Goal: Information Seeking & Learning: Check status

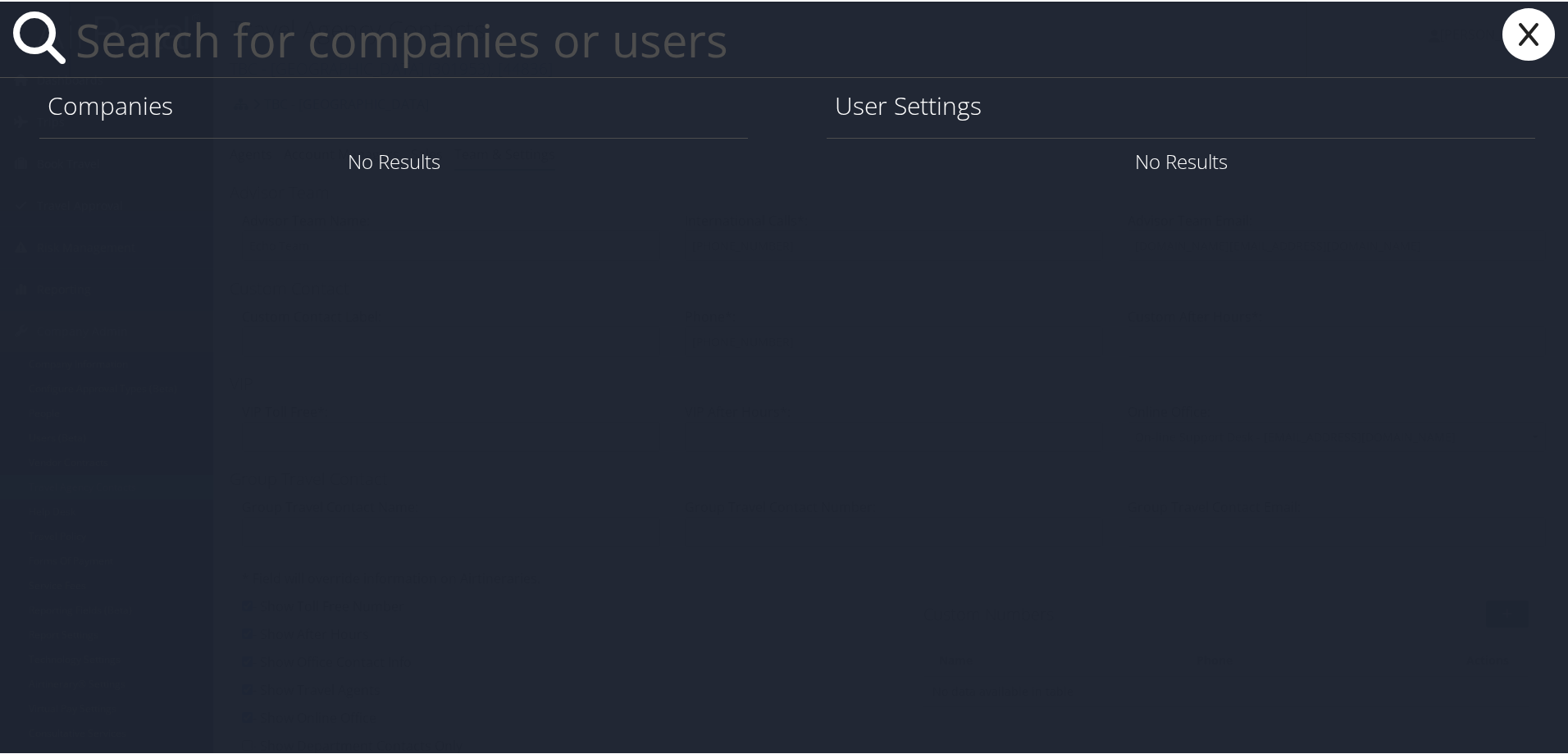
click at [173, 28] on input "text" at bounding box center [687, 37] width 1238 height 76
click at [180, 45] on input "text" at bounding box center [687, 37] width 1238 height 76
paste input "kip.daniels@conduent.com"
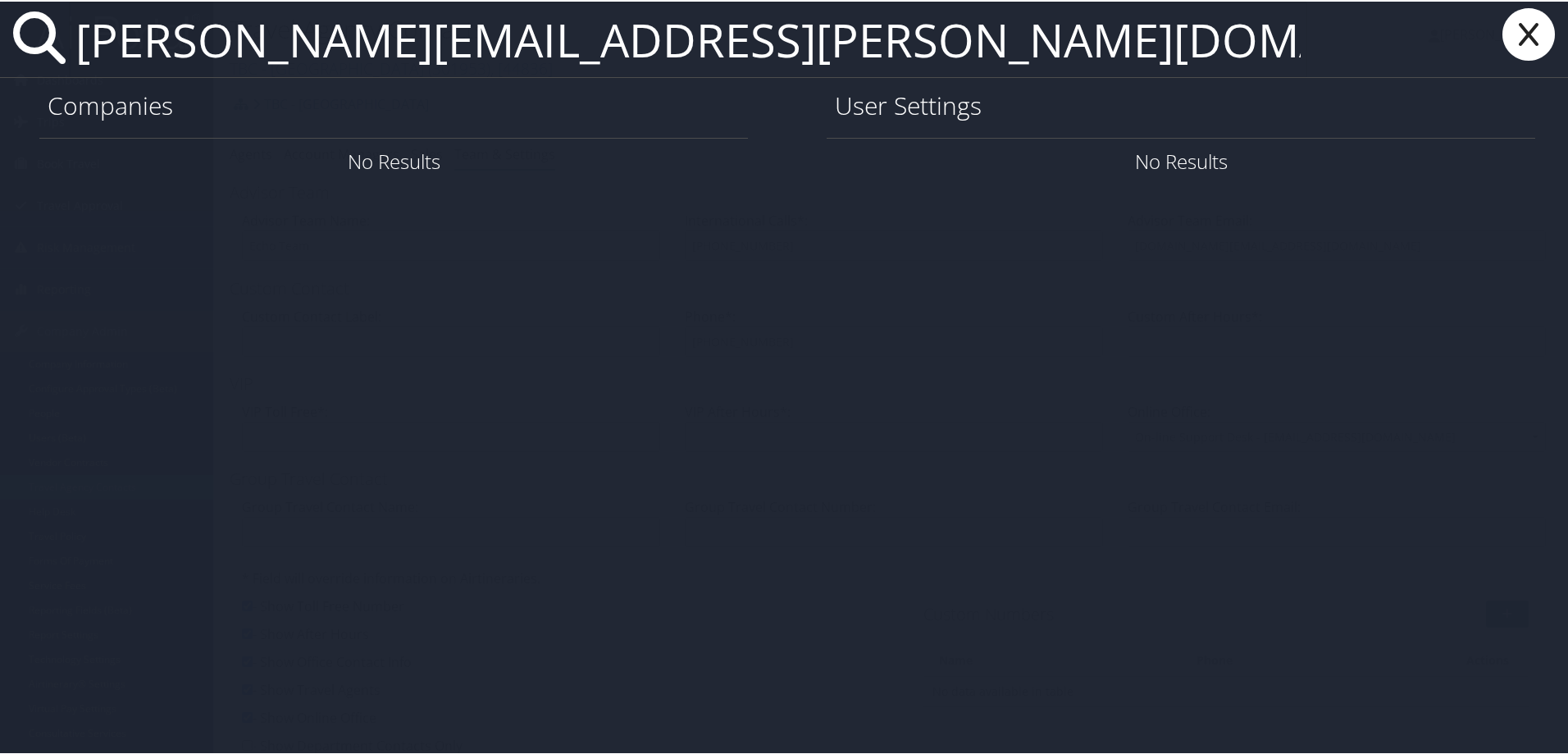
type input "kip.daniels@conduent.com"
click at [1528, 40] on icon at bounding box center [1528, 33] width 65 height 52
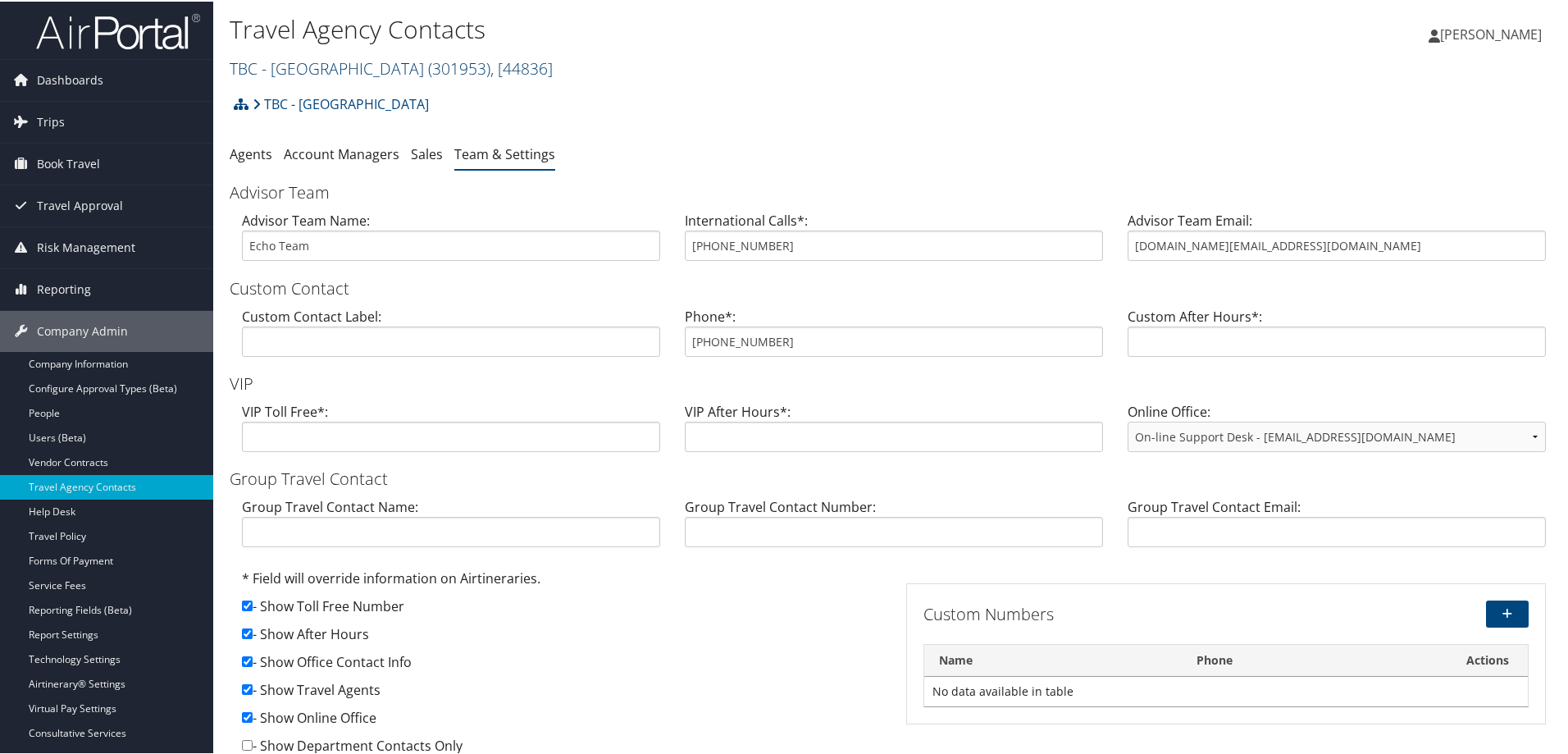
click at [342, 57] on link "TBC - Northeastern University ( 301953 ) , [ 44836 ]" at bounding box center [391, 67] width 323 height 22
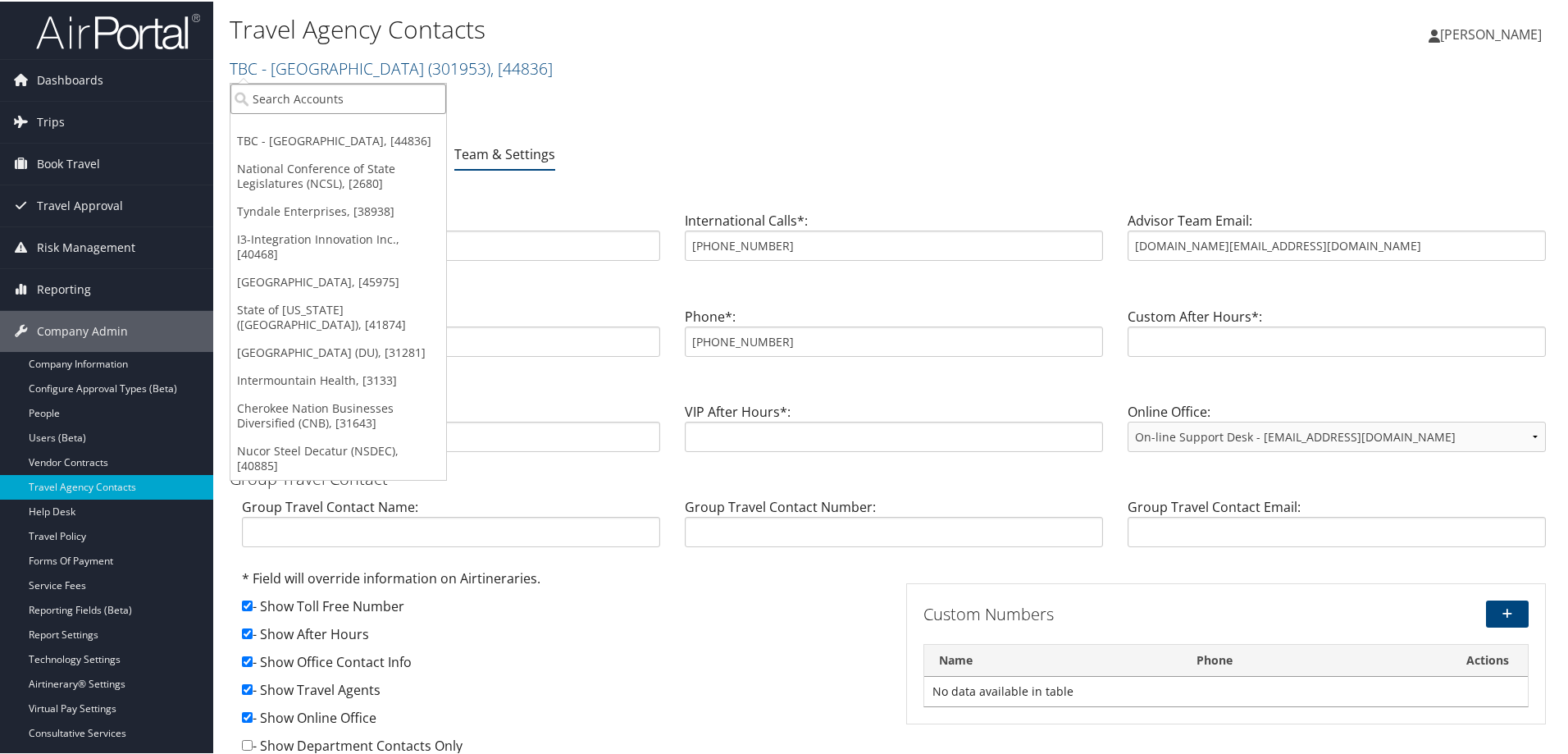
click at [335, 91] on input "search" at bounding box center [338, 97] width 215 height 31
type input "conduent"
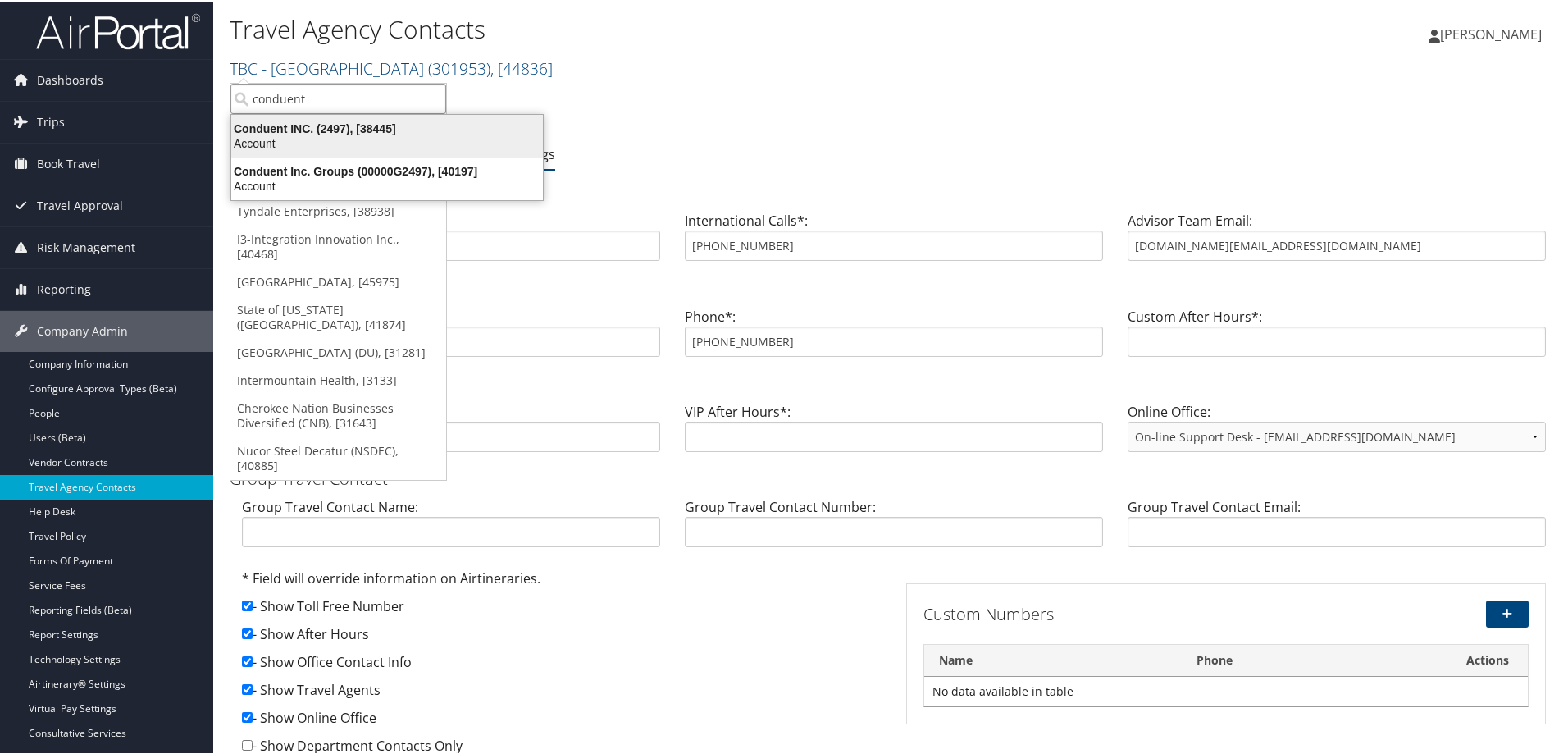
click at [288, 136] on div "Account" at bounding box center [386, 142] width 331 height 15
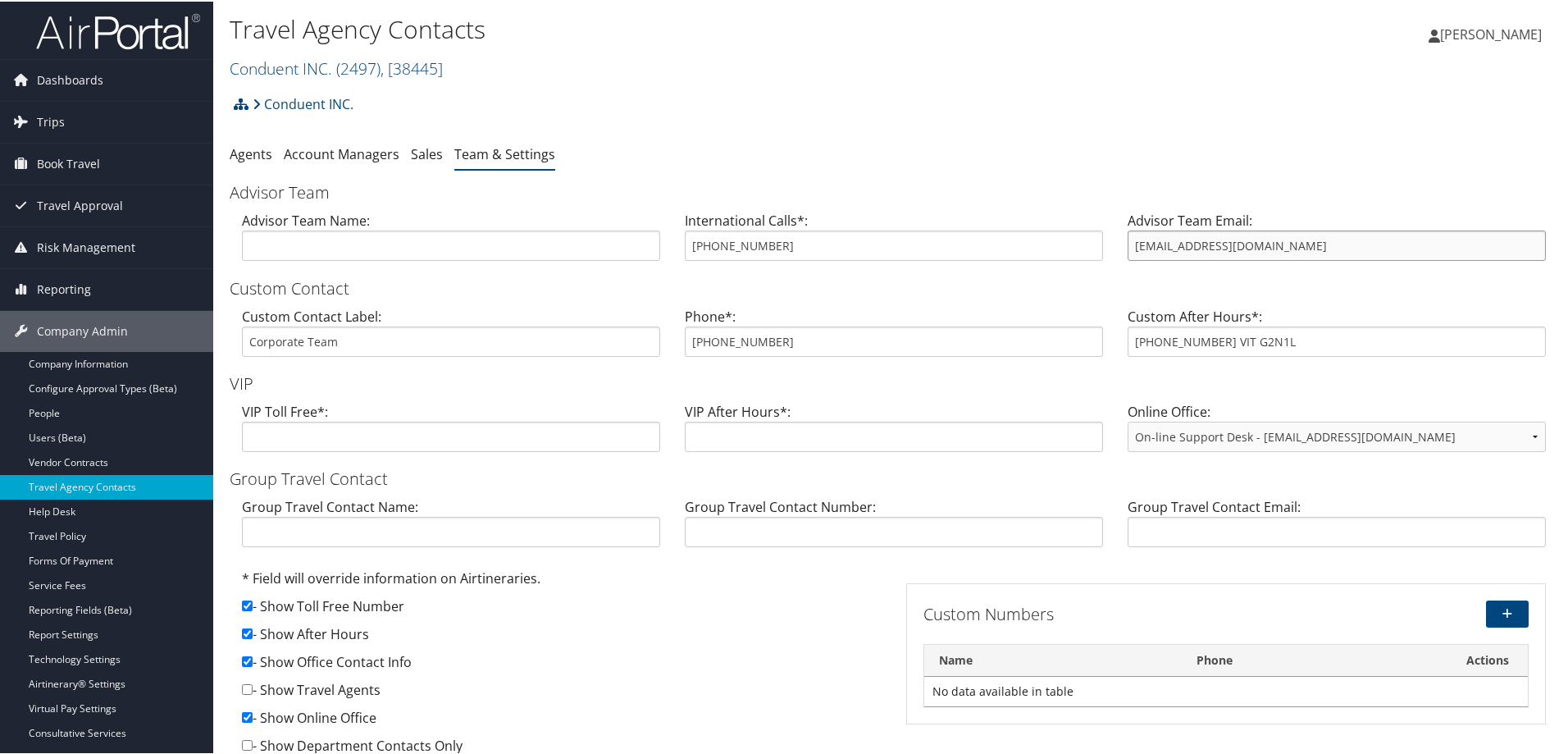
drag, startPoint x: 1333, startPoint y: 253, endPoint x: 1122, endPoint y: 239, distance: 211.5
click at [1128, 239] on input "bookings@cbtravel.com" at bounding box center [1337, 244] width 418 height 31
drag, startPoint x: 812, startPoint y: 342, endPoint x: 683, endPoint y: 340, distance: 129.0
click at [685, 340] on input "833-726-4523" at bounding box center [894, 340] width 418 height 31
click at [267, 59] on link "Conduent INC. ( 2497 ) , [ 38445 ]" at bounding box center [336, 67] width 214 height 22
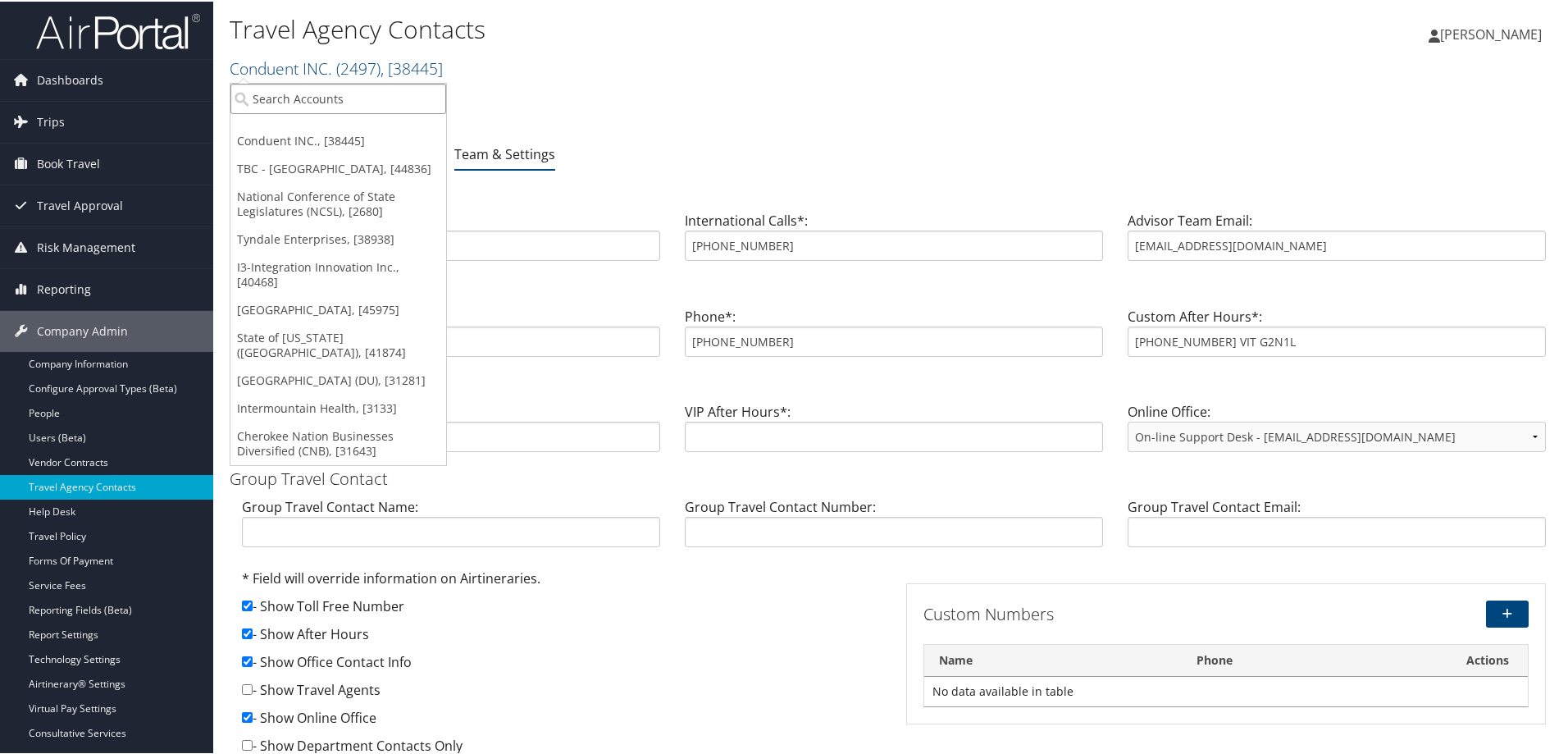
click at [276, 90] on input "search" at bounding box center [338, 97] width 215 height 31
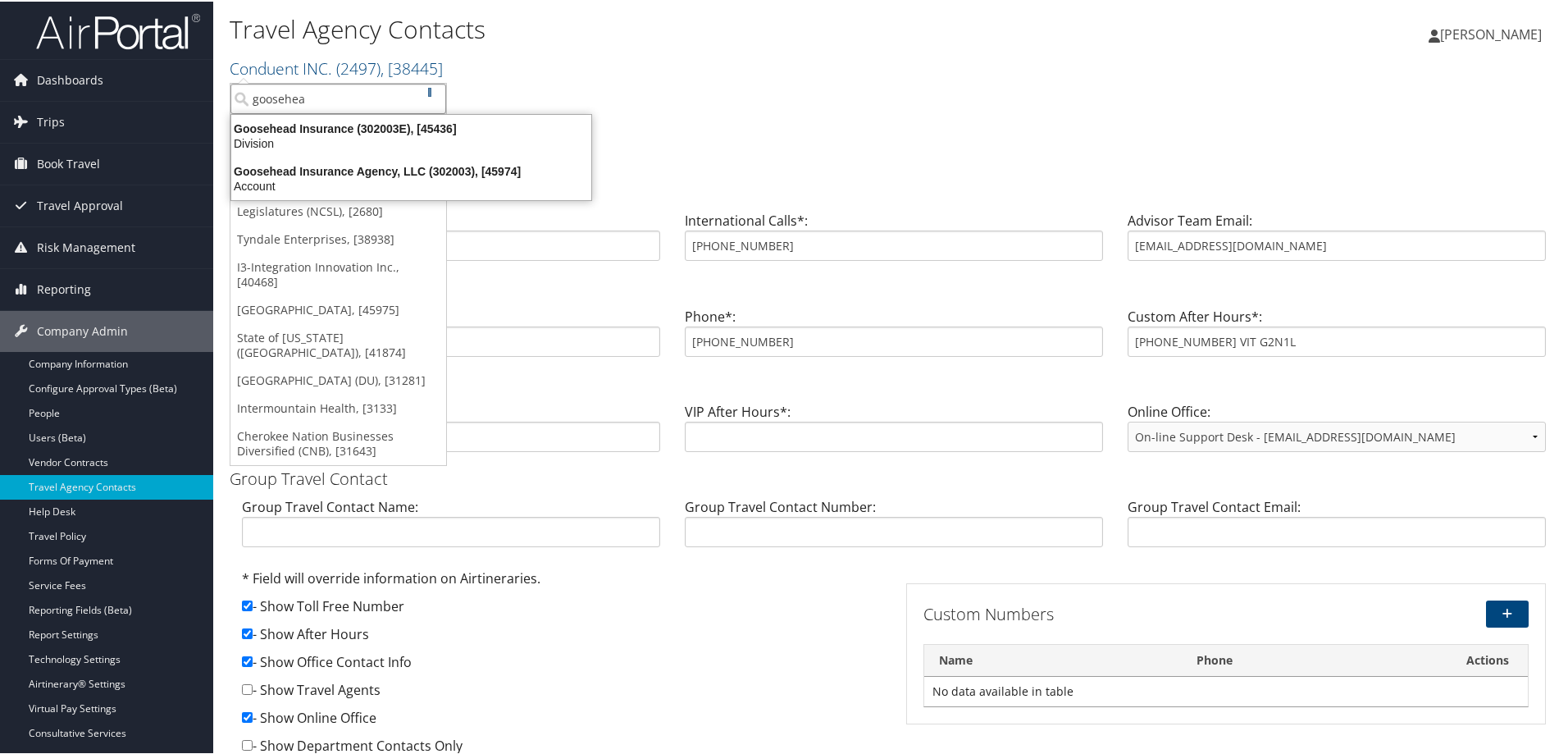
type input "goosehead"
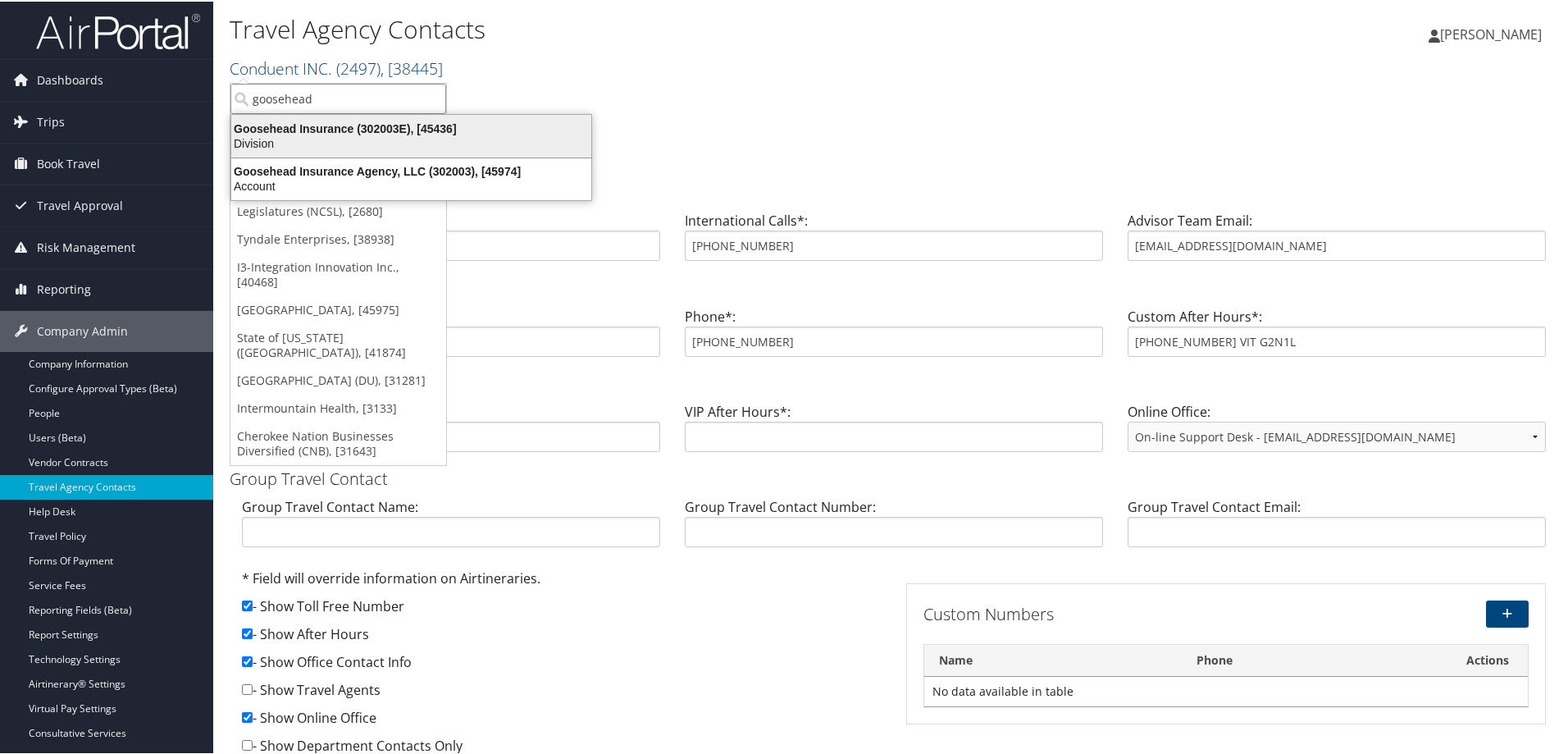
click at [322, 133] on div "Goosehead Insurance (302003E), [45436]" at bounding box center [410, 127] width 380 height 15
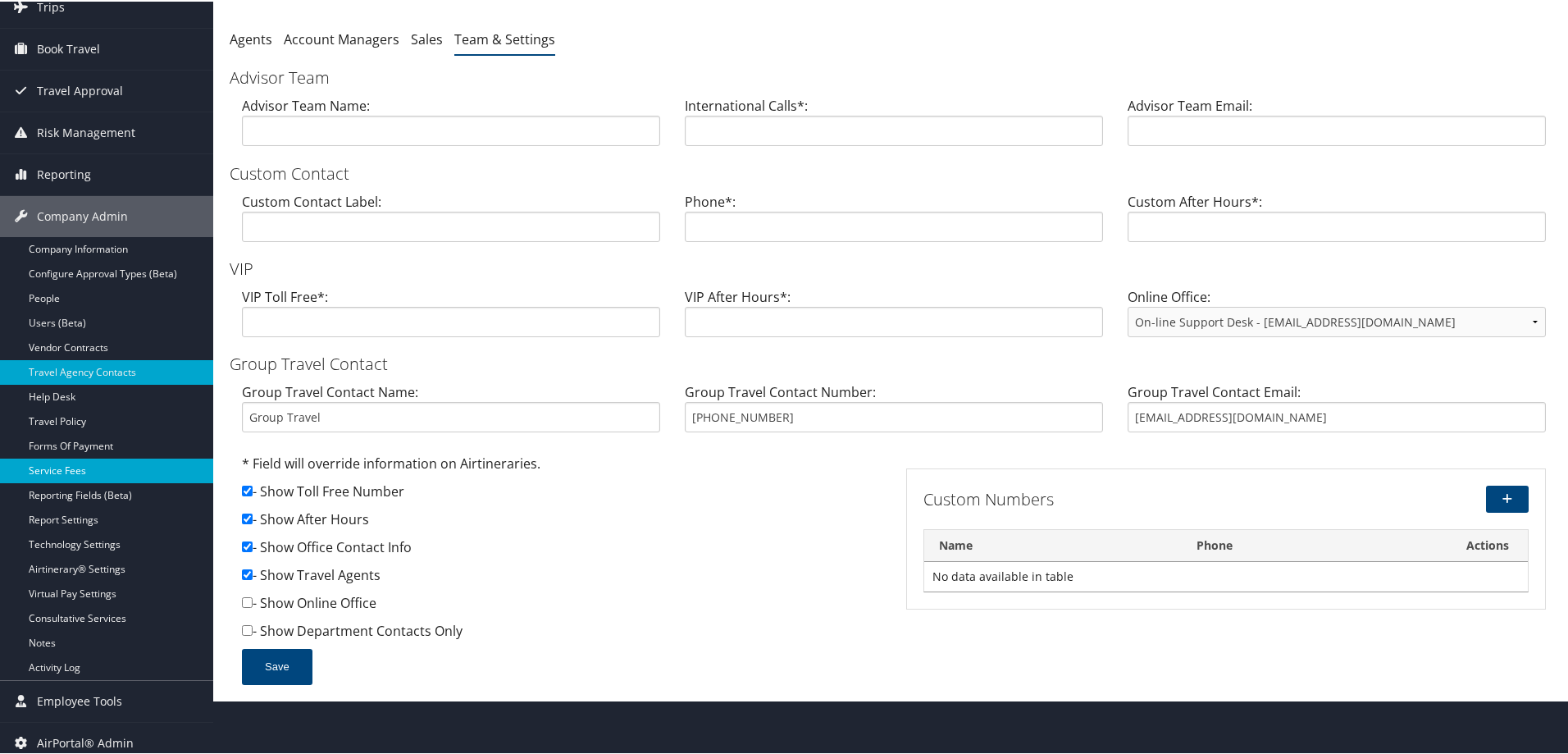
scroll to position [124, 0]
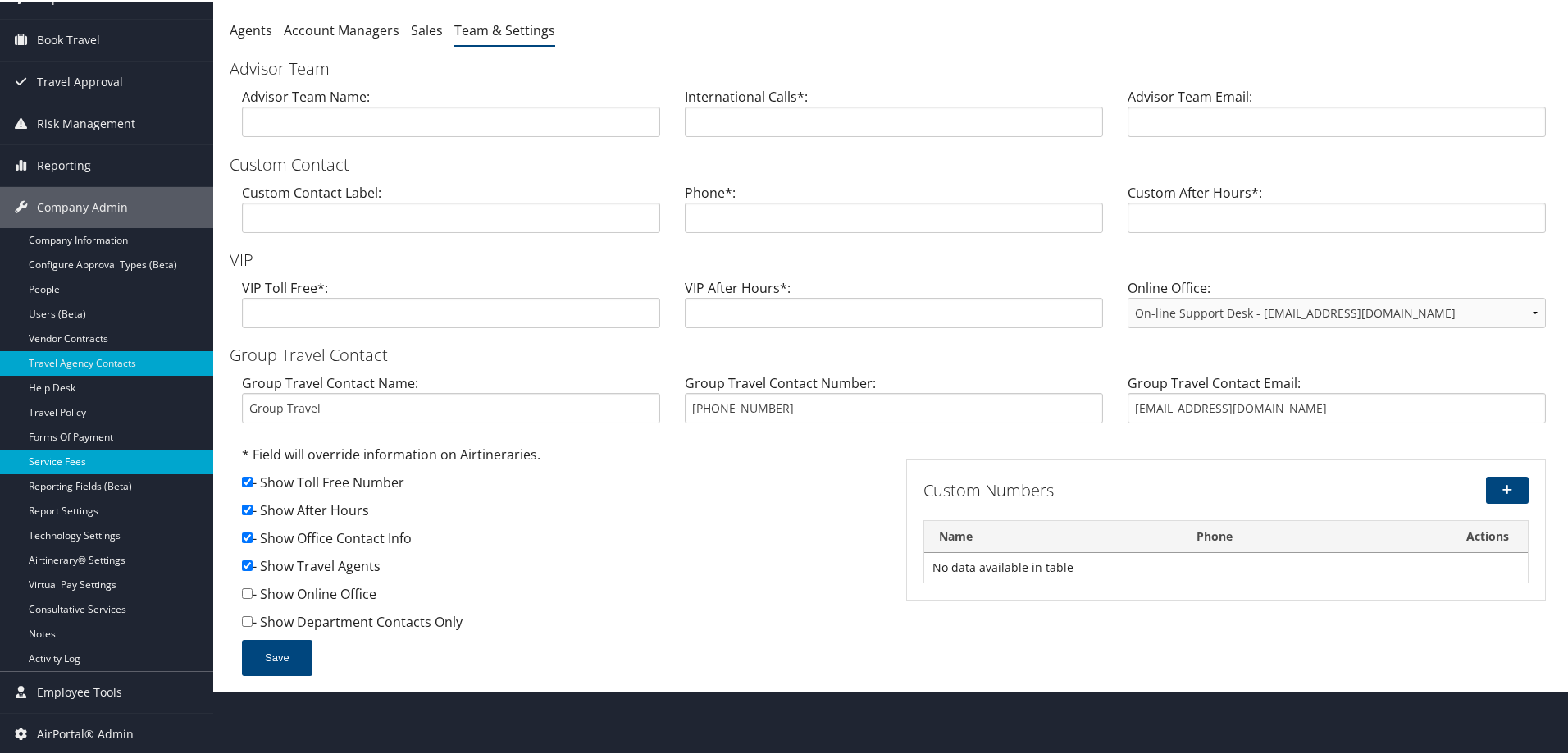
click at [74, 455] on link "Service Fees" at bounding box center [106, 460] width 214 height 24
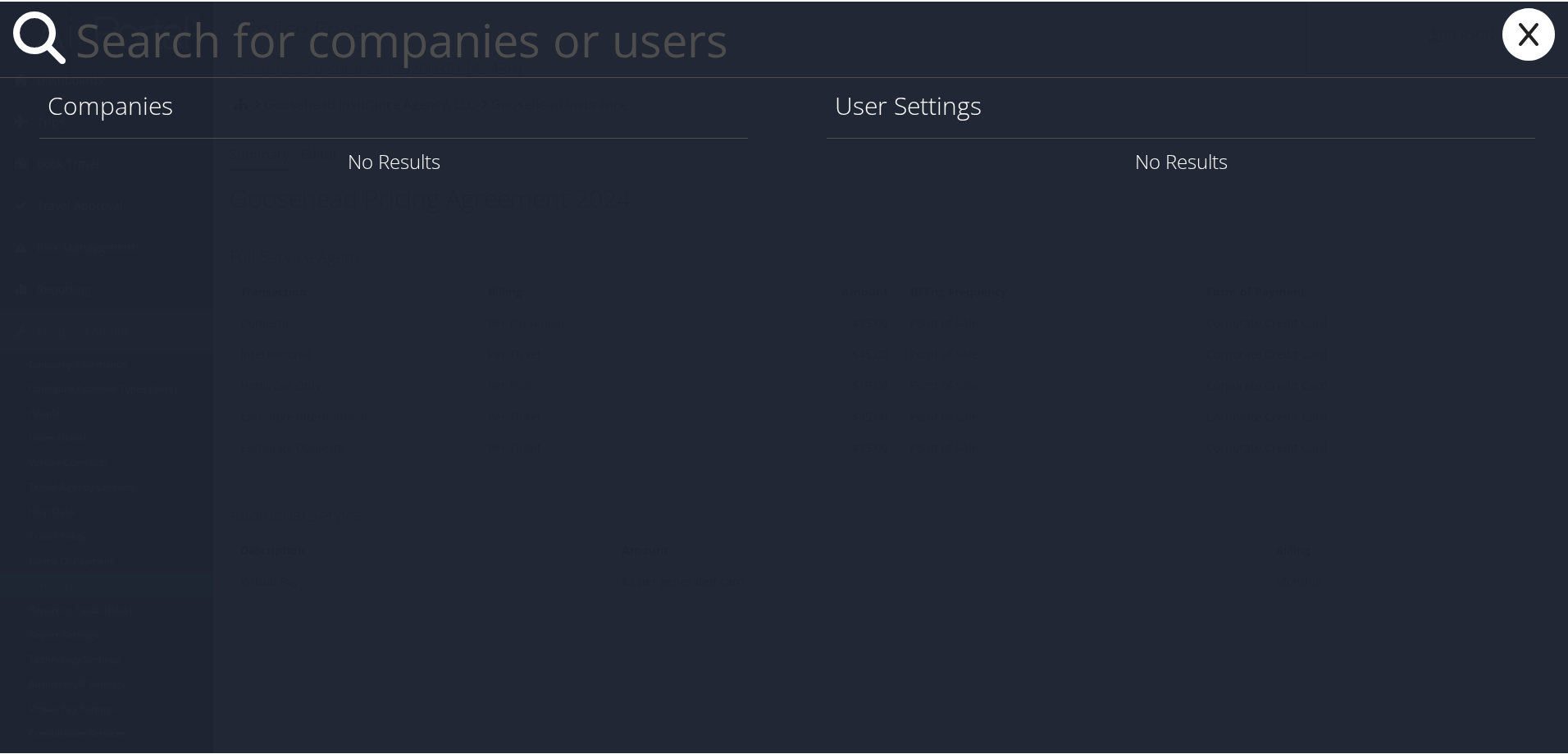
paste input "[EMAIL_ADDRESS][DOMAIN_NAME]"
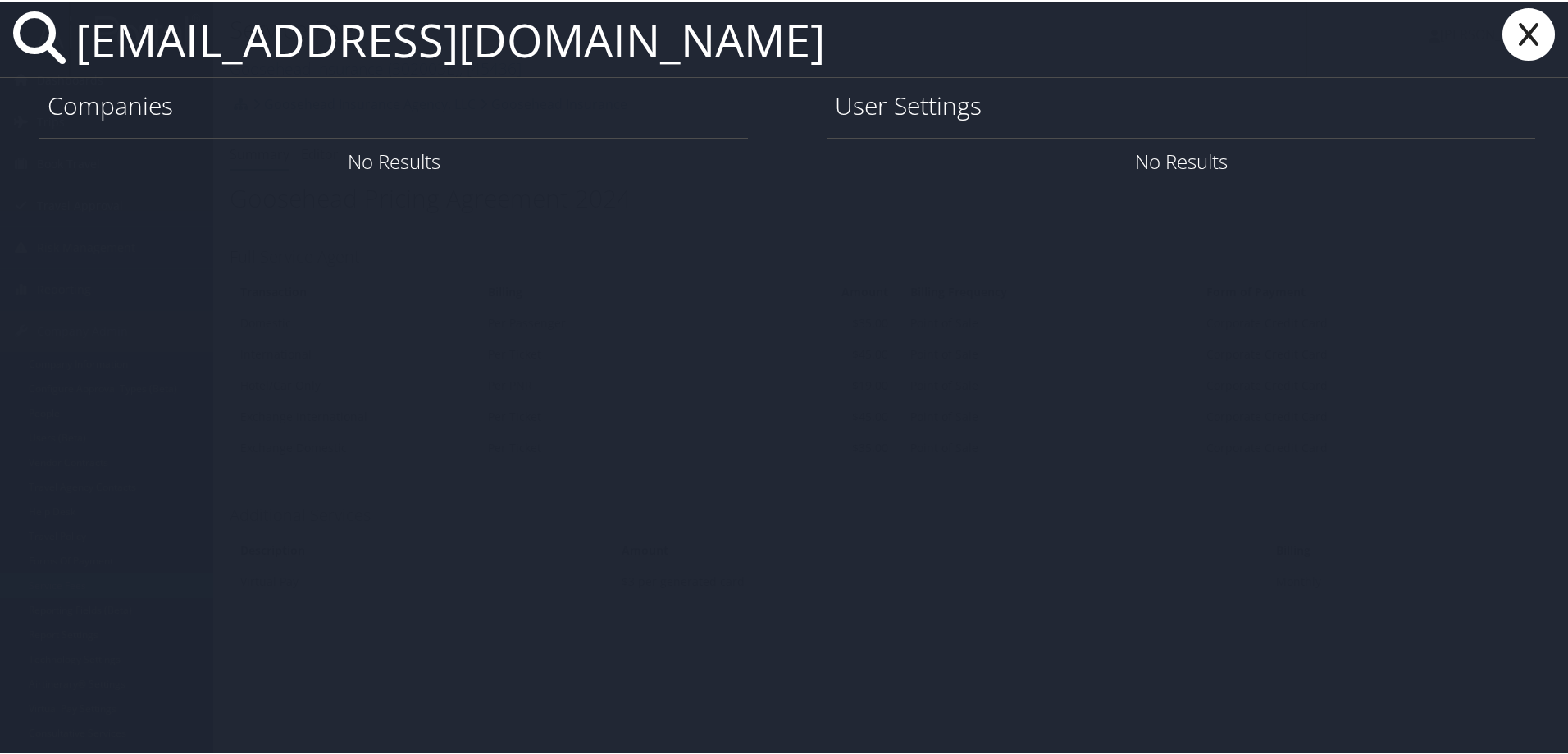
type input "[EMAIL_ADDRESS][DOMAIN_NAME]"
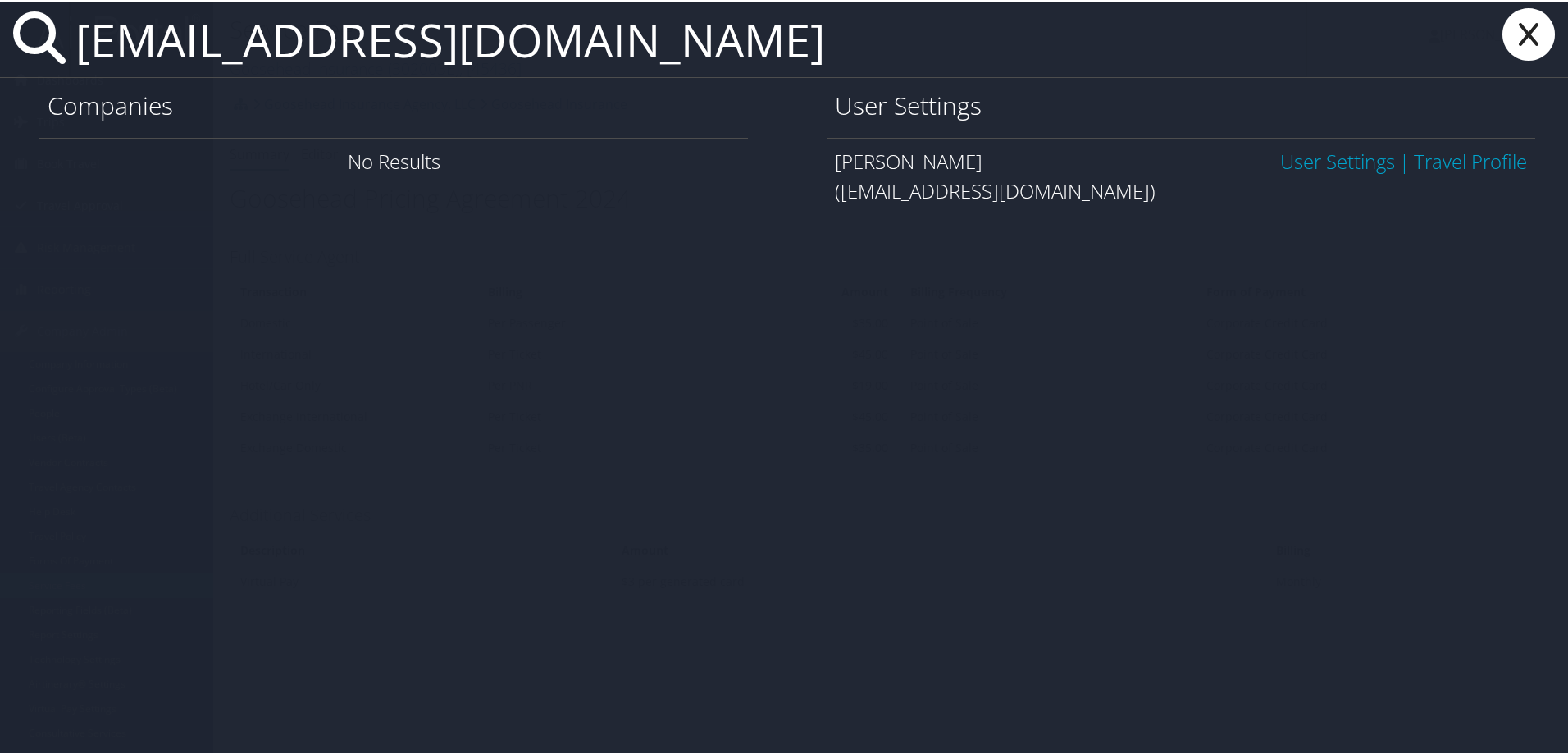
click at [1284, 154] on link "User Settings" at bounding box center [1337, 159] width 115 height 27
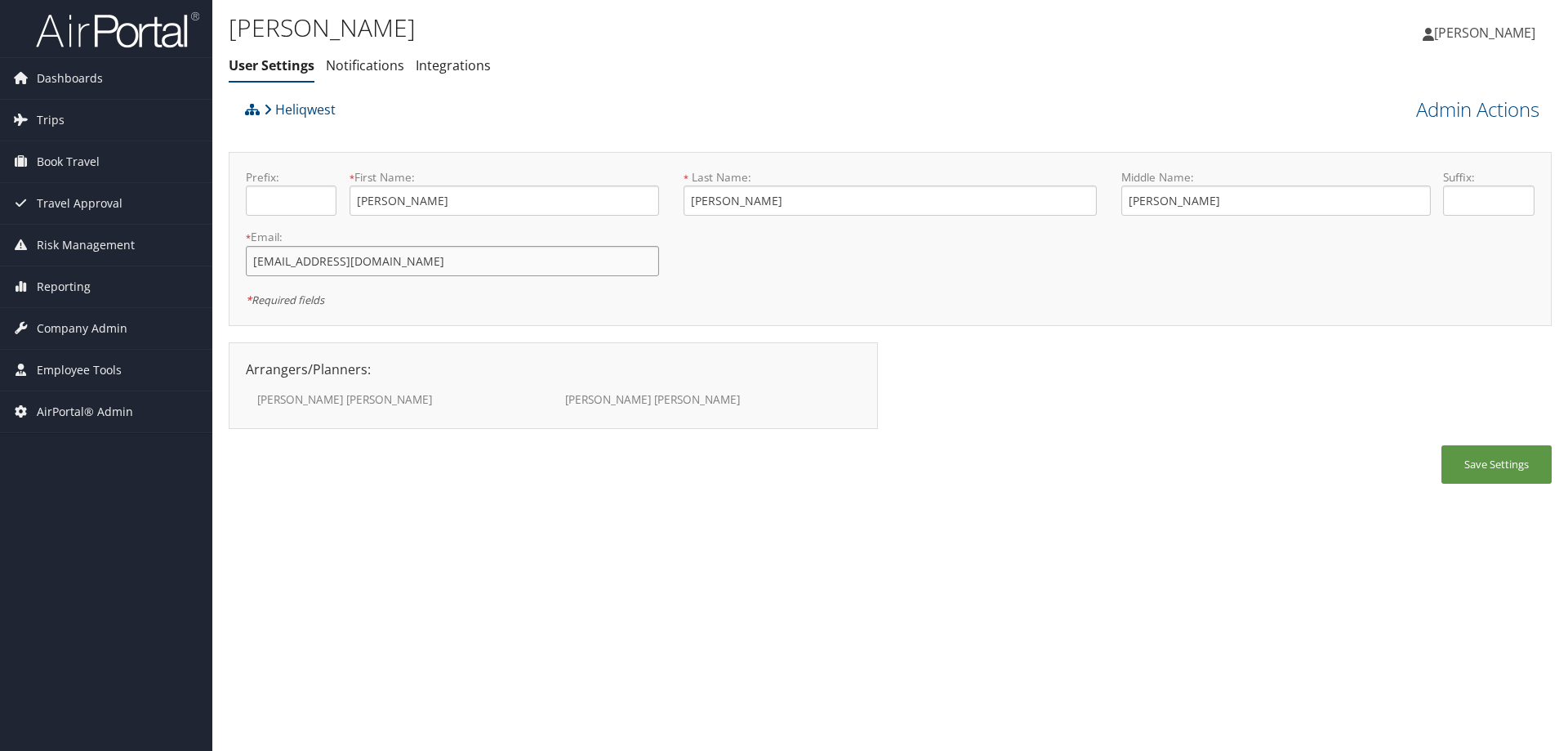
drag, startPoint x: 420, startPoint y: 266, endPoint x: 403, endPoint y: 265, distance: 17.0
click at [403, 265] on input "[EMAIL_ADDRESS][DOMAIN_NAME]" at bounding box center [452, 261] width 413 height 31
click at [703, 82] on div "[PERSON_NAME] User Settings Notifications Integrations User Settings Notificati…" at bounding box center [669, 50] width 882 height 85
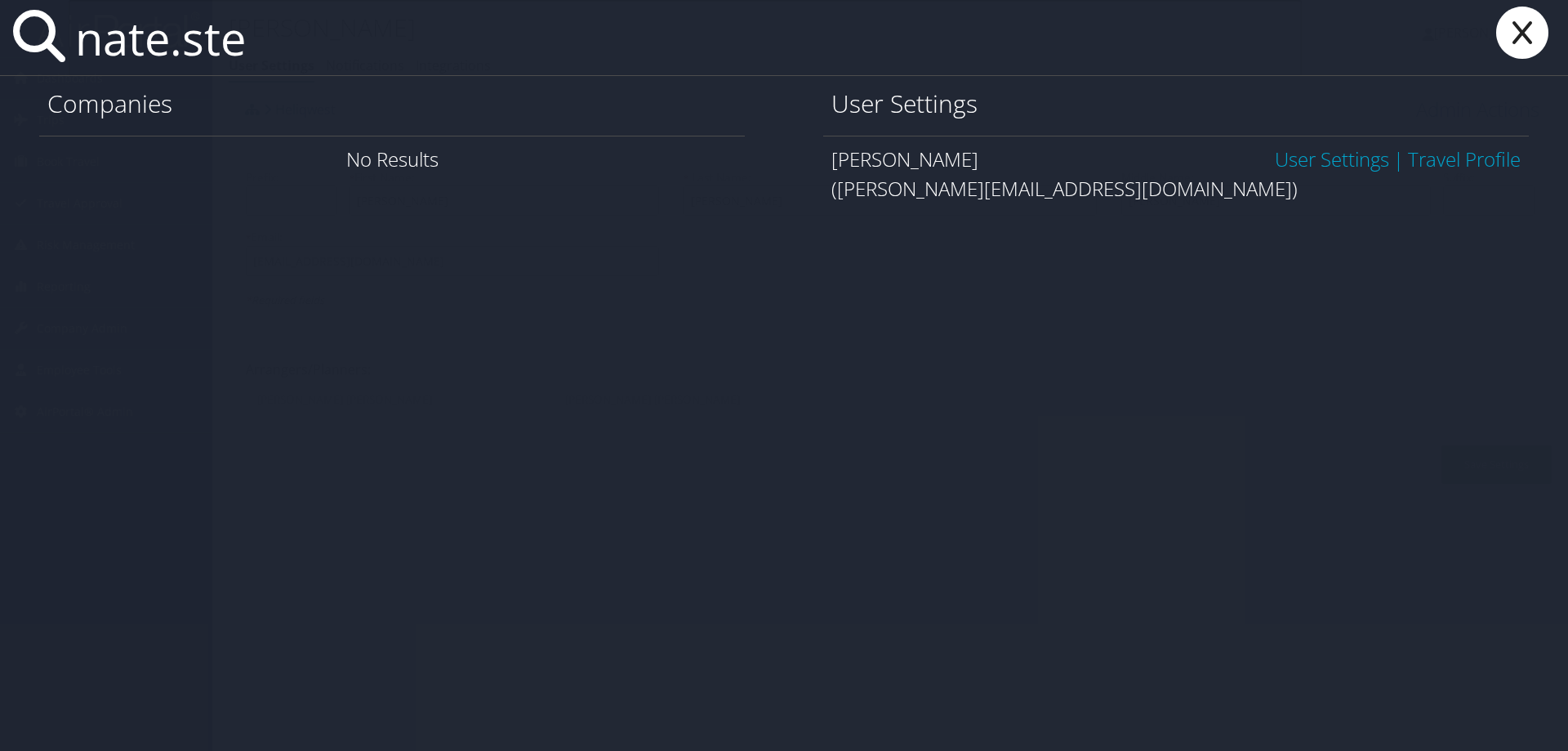
type input "nate.ste"
click at [1311, 157] on link "User Settings" at bounding box center [1331, 158] width 114 height 27
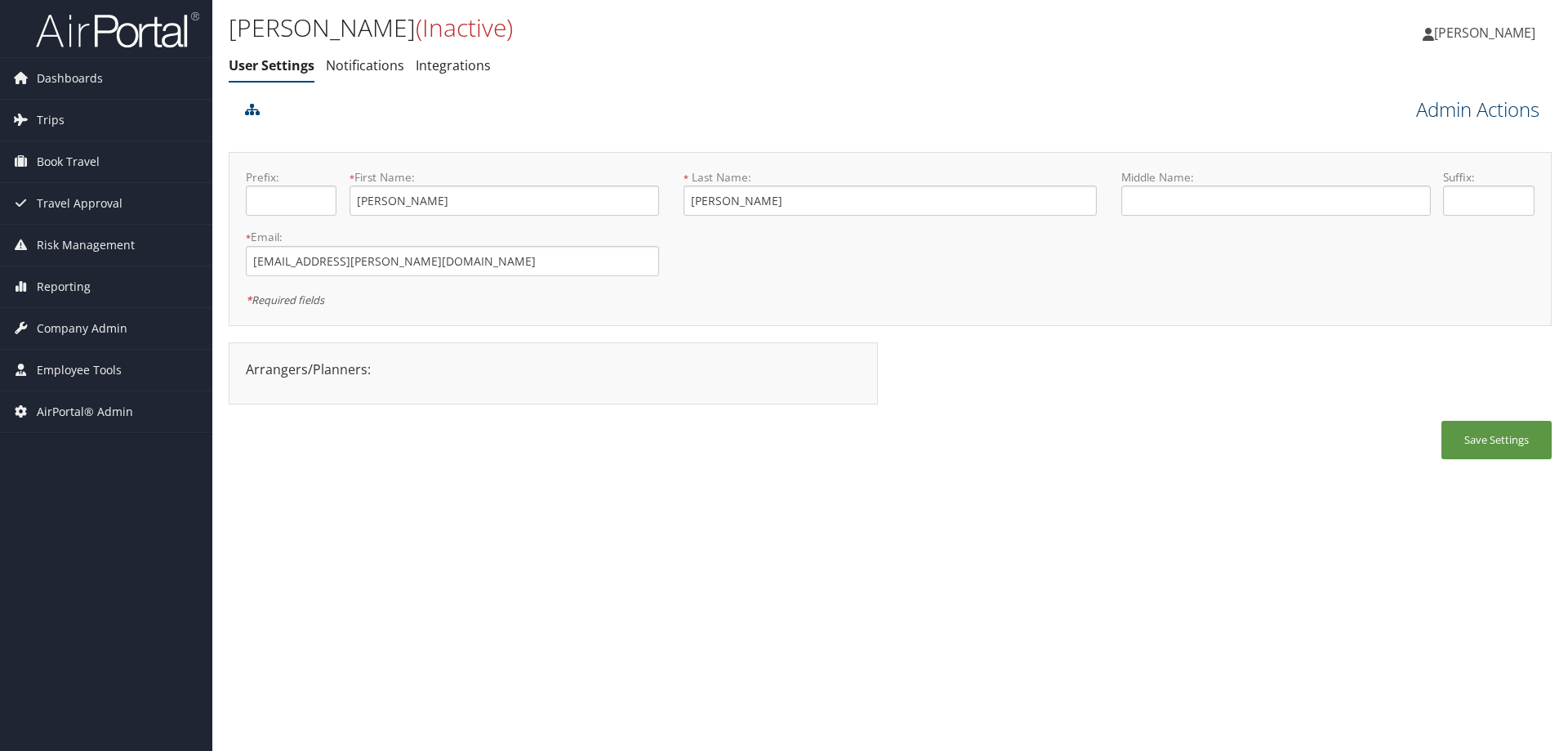
click at [1418, 105] on link "Admin Actions" at bounding box center [1477, 110] width 124 height 28
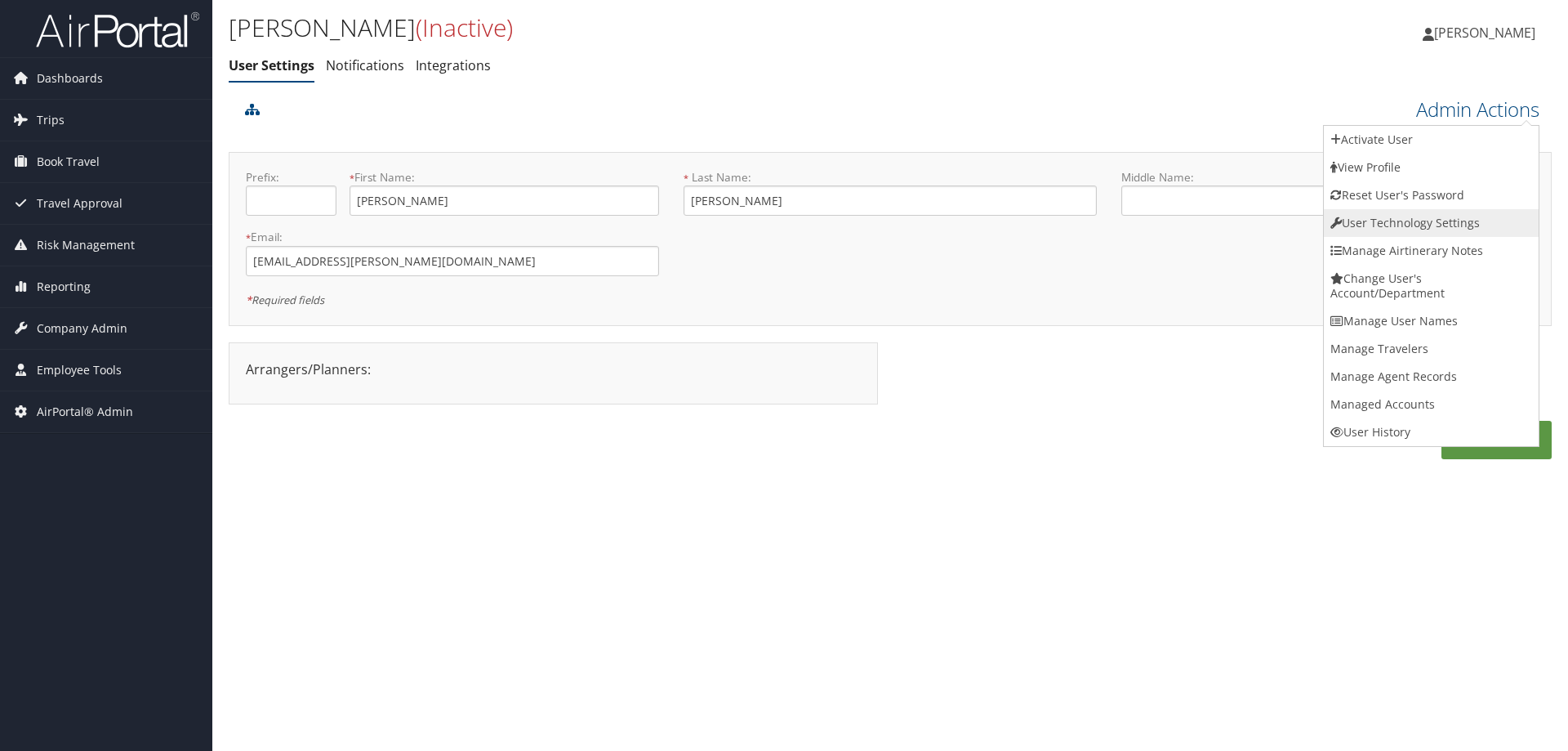
click at [1363, 221] on link "User Technology Settings" at bounding box center [1431, 223] width 215 height 28
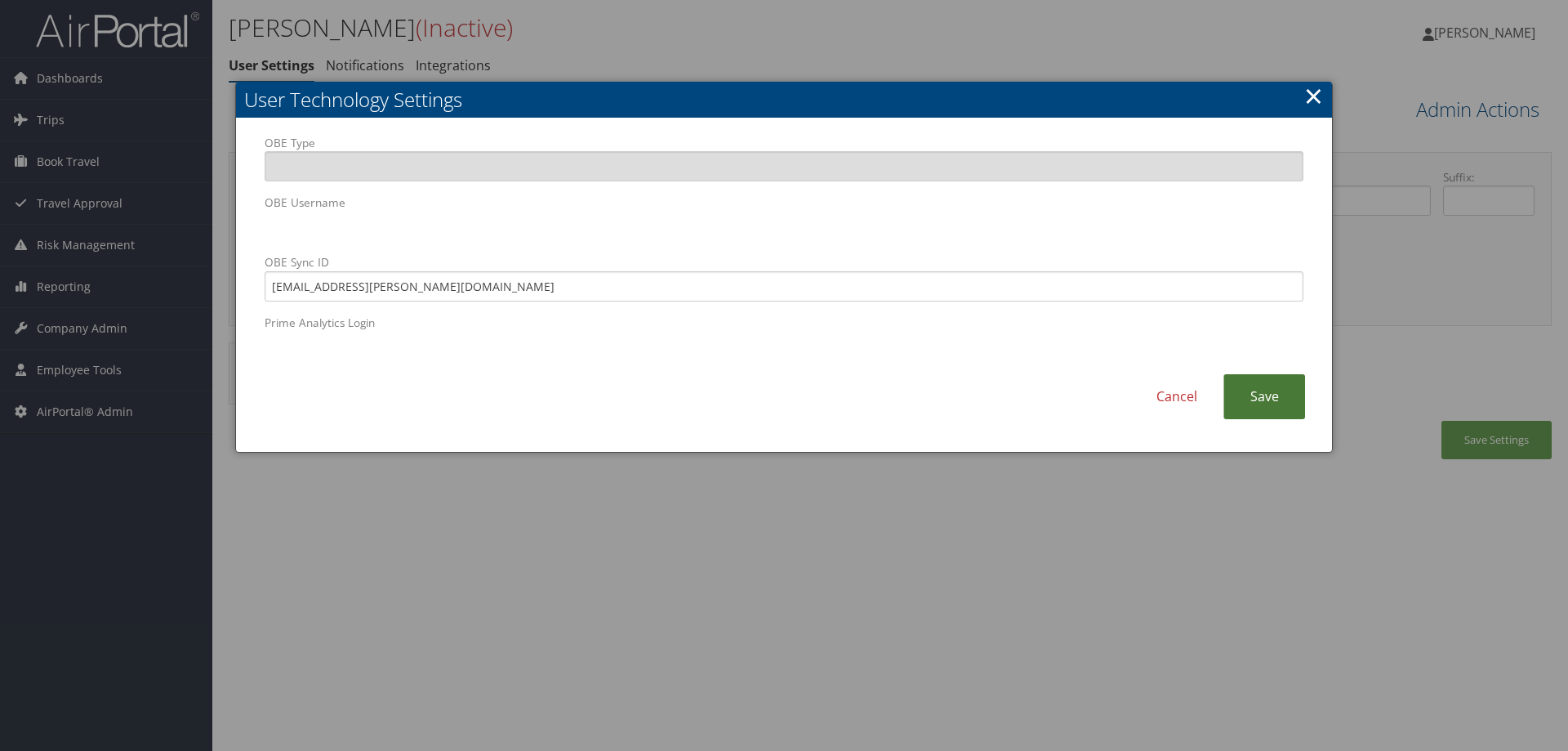
click at [1278, 390] on link "Save" at bounding box center [1264, 397] width 82 height 45
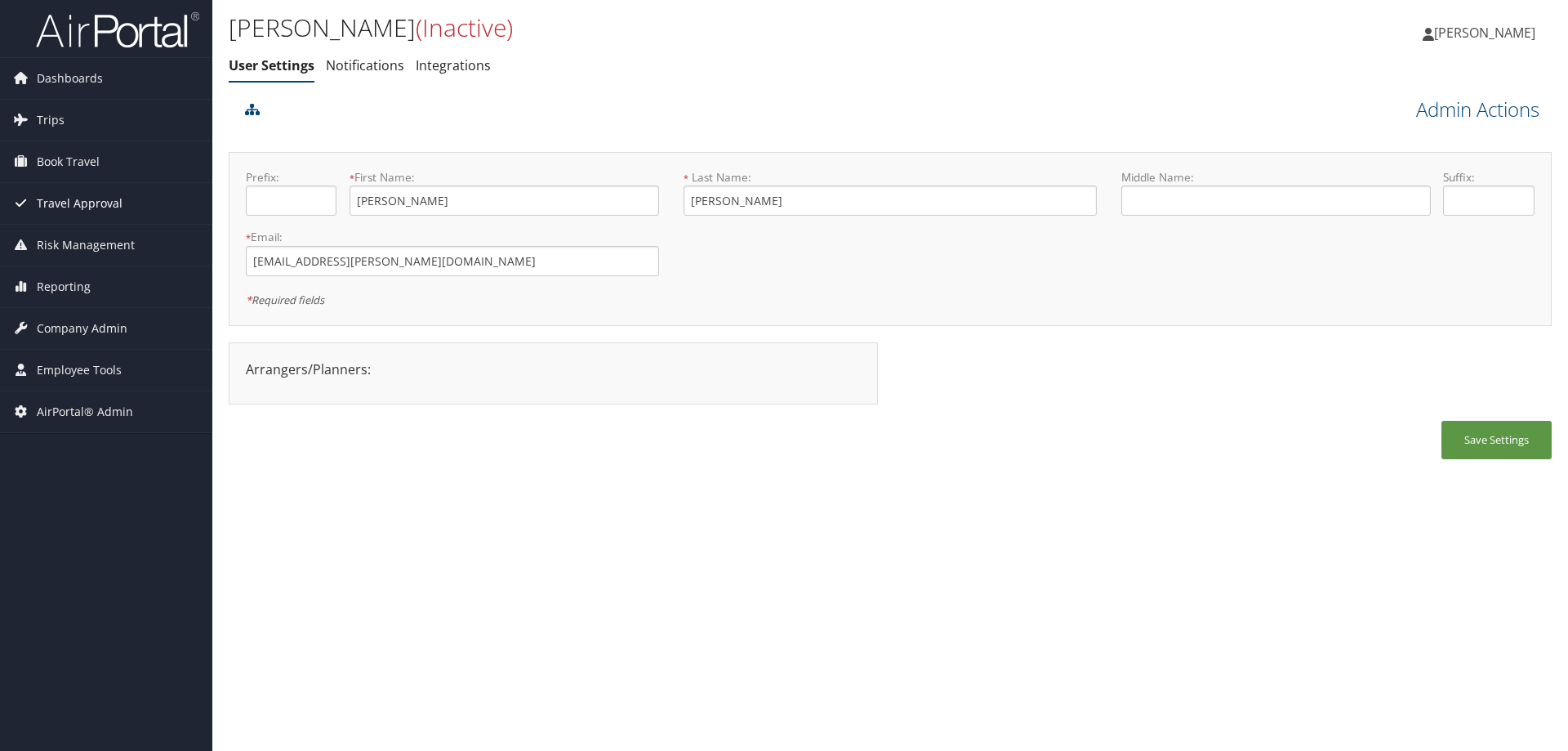
click at [59, 191] on span "Travel Approval" at bounding box center [80, 204] width 85 height 41
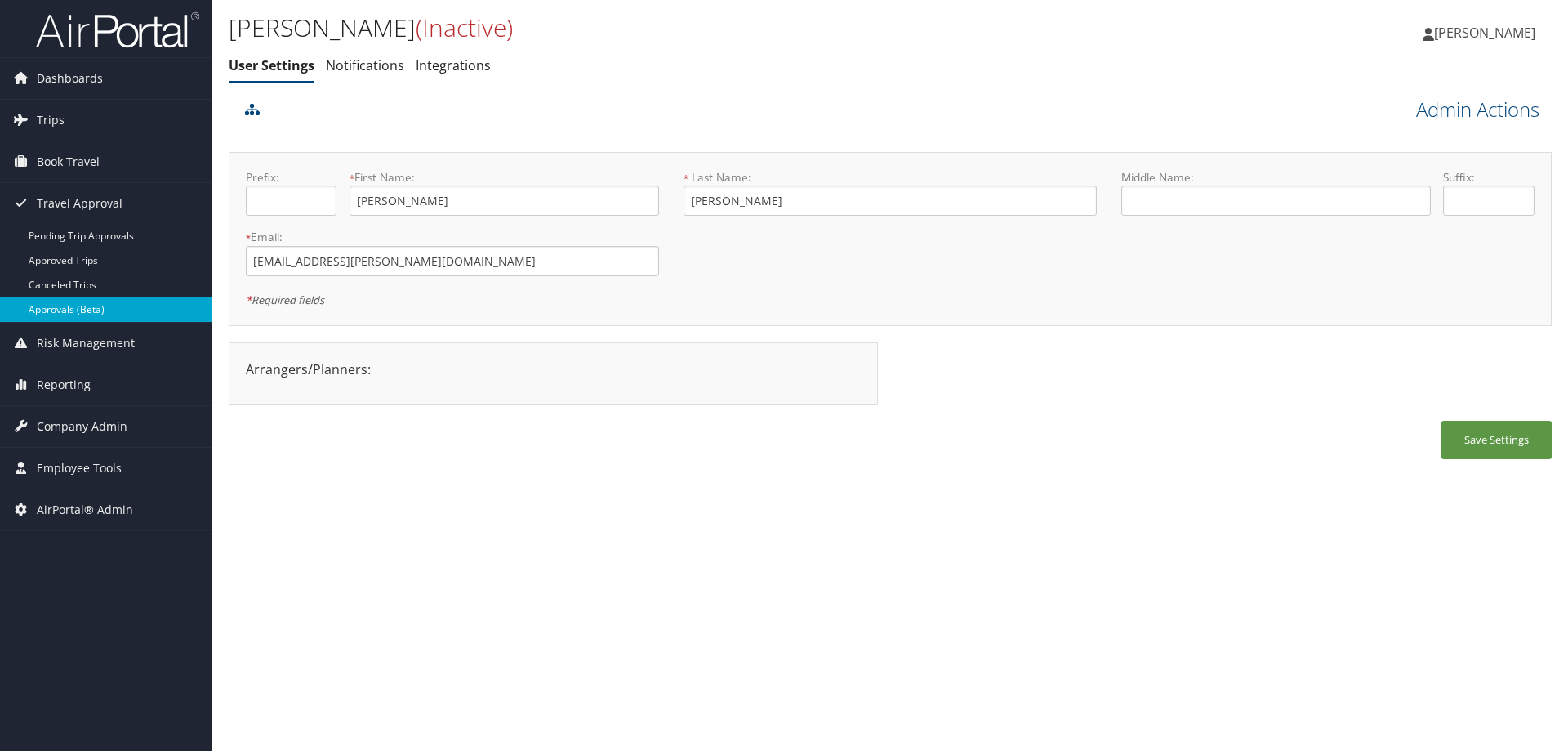
click at [66, 307] on link "Approvals (Beta)" at bounding box center [106, 310] width 213 height 24
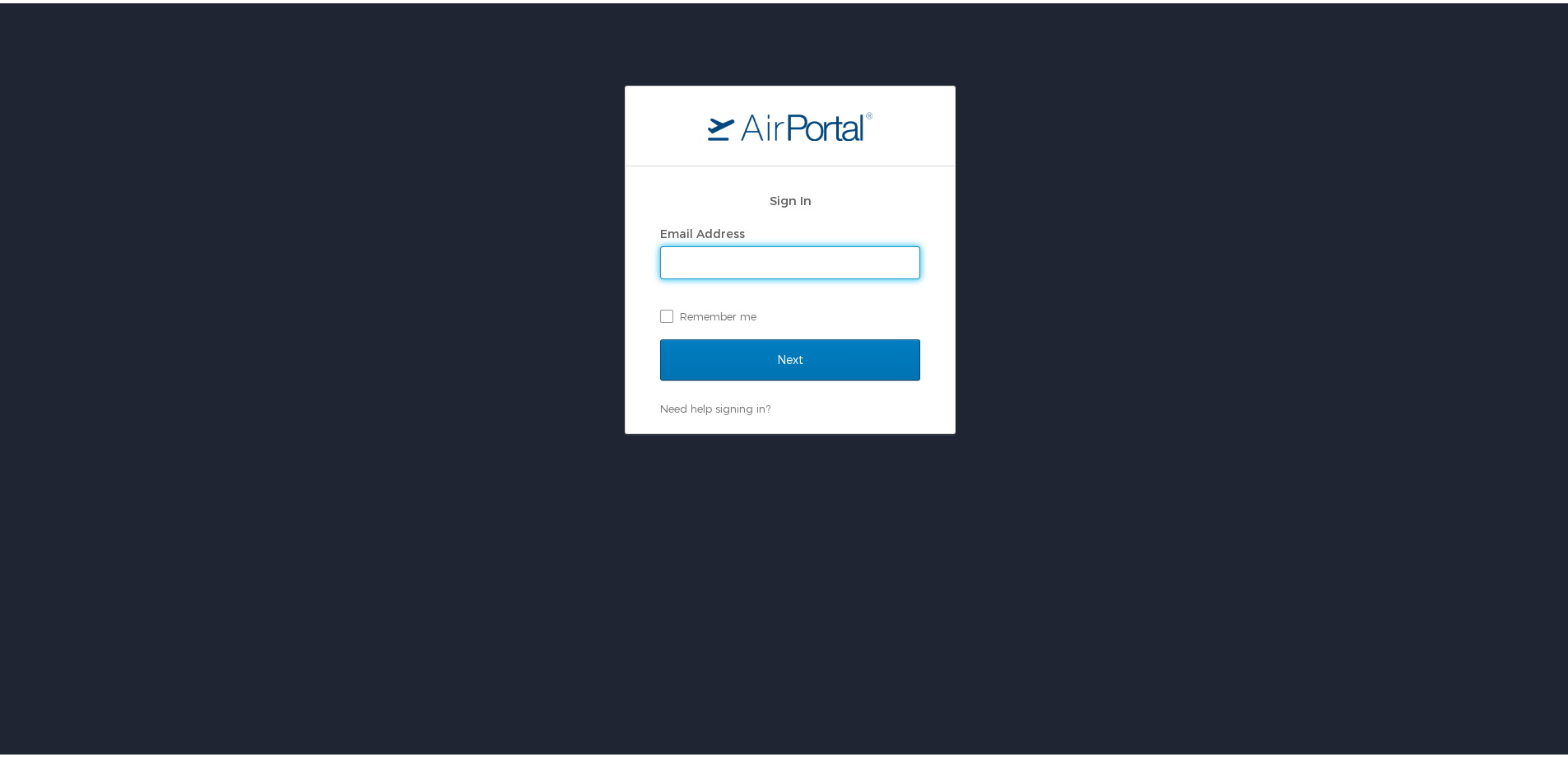
type input "[PERSON_NAME][EMAIL_ADDRESS][PERSON_NAME][DOMAIN_NAME]"
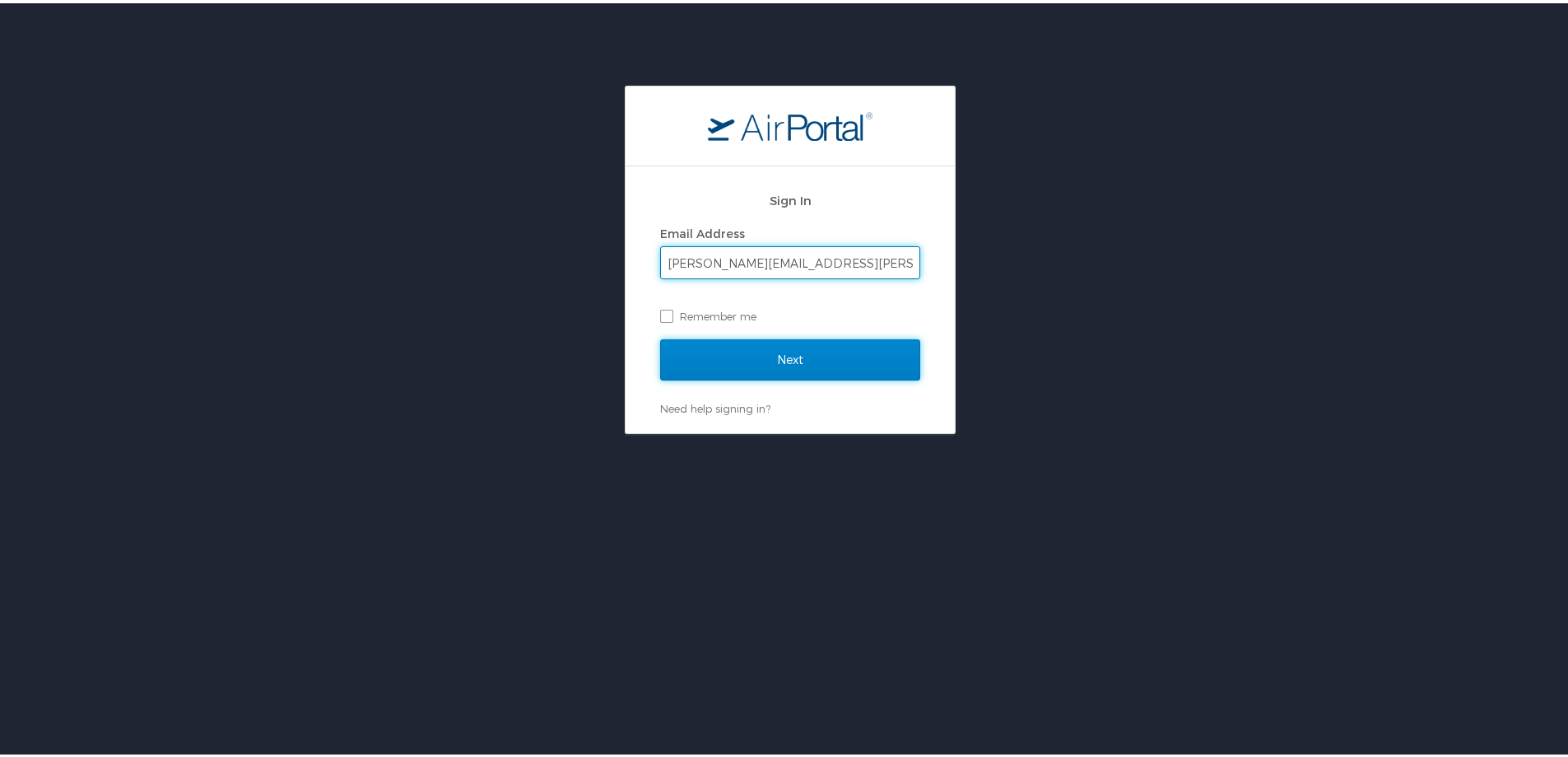
click at [889, 365] on input "Next" at bounding box center [791, 357] width 260 height 41
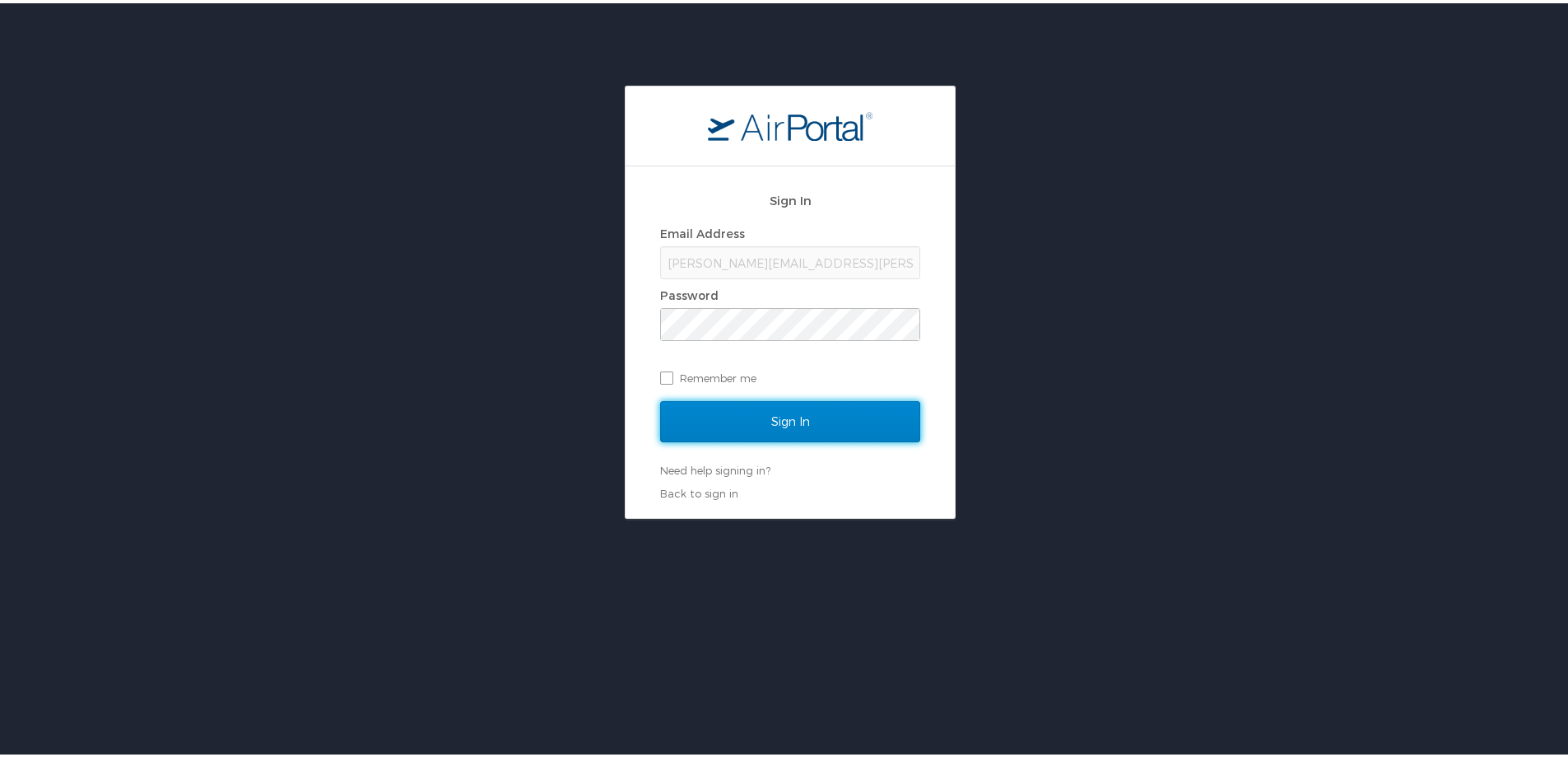
click at [839, 416] on input "Sign In" at bounding box center [791, 419] width 260 height 41
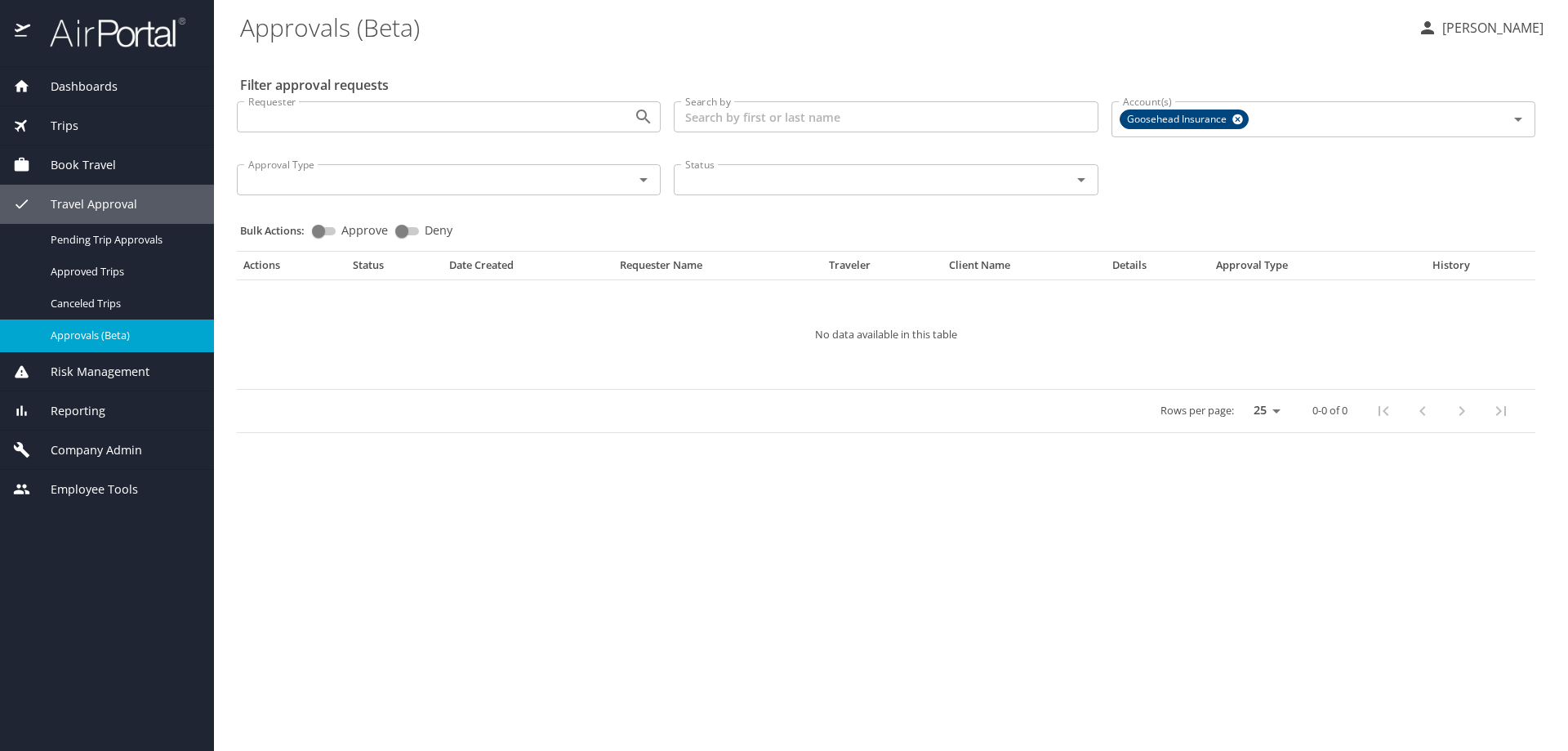
click at [732, 123] on input "Search by" at bounding box center [885, 116] width 424 height 31
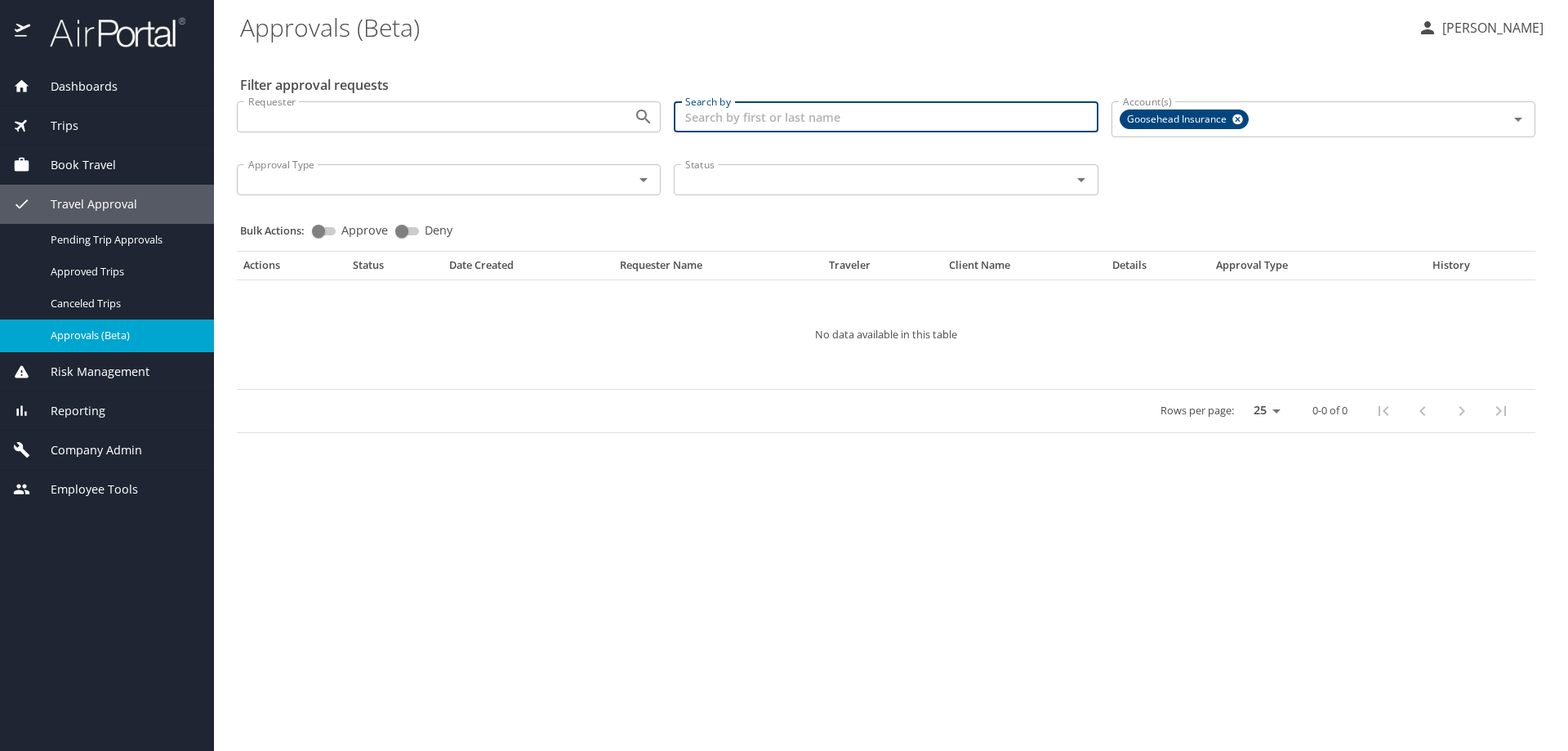
paste input "n"
type input "nate stevens"
click at [1242, 118] on icon at bounding box center [1236, 119] width 10 height 10
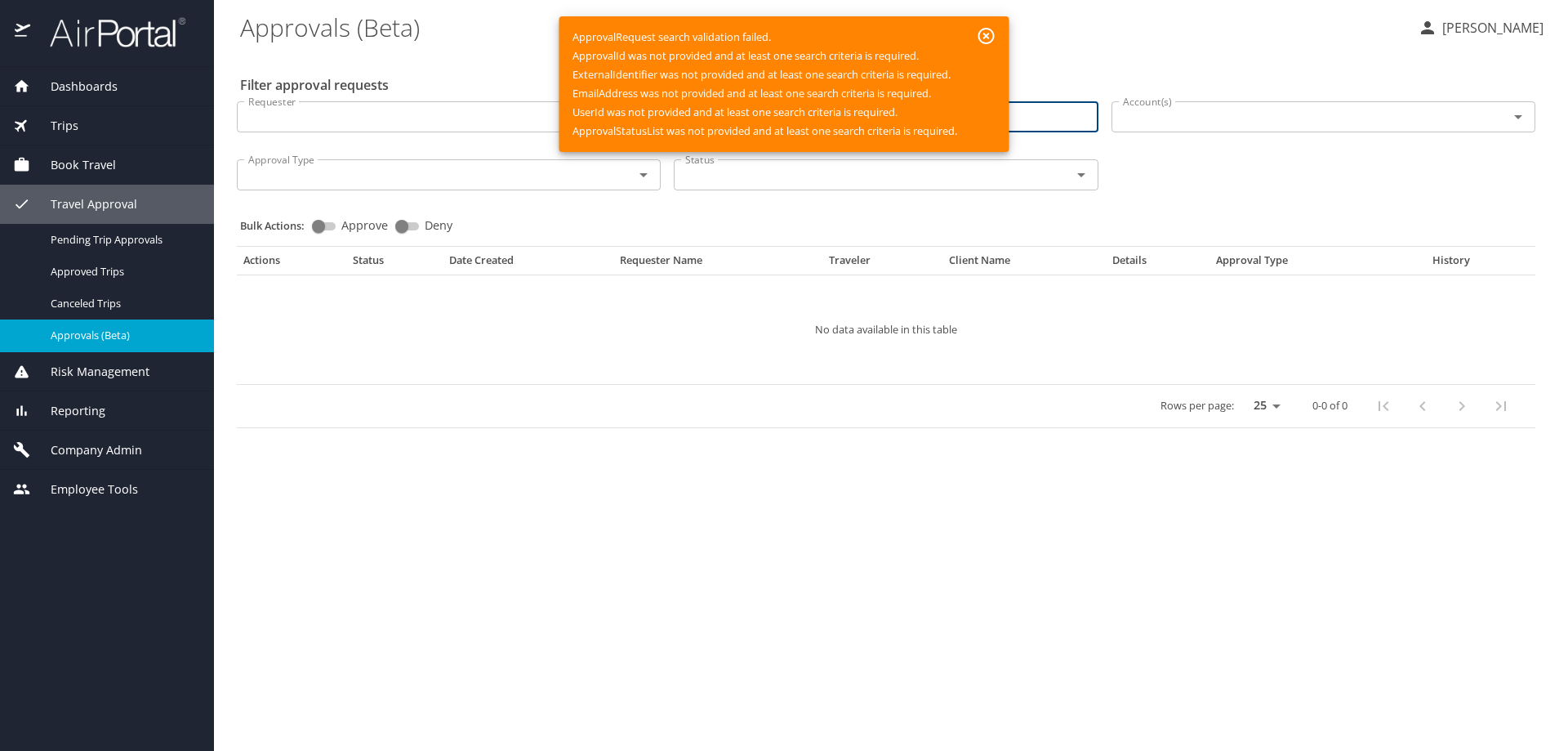
click at [992, 36] on icon "button" at bounding box center [986, 35] width 20 height 20
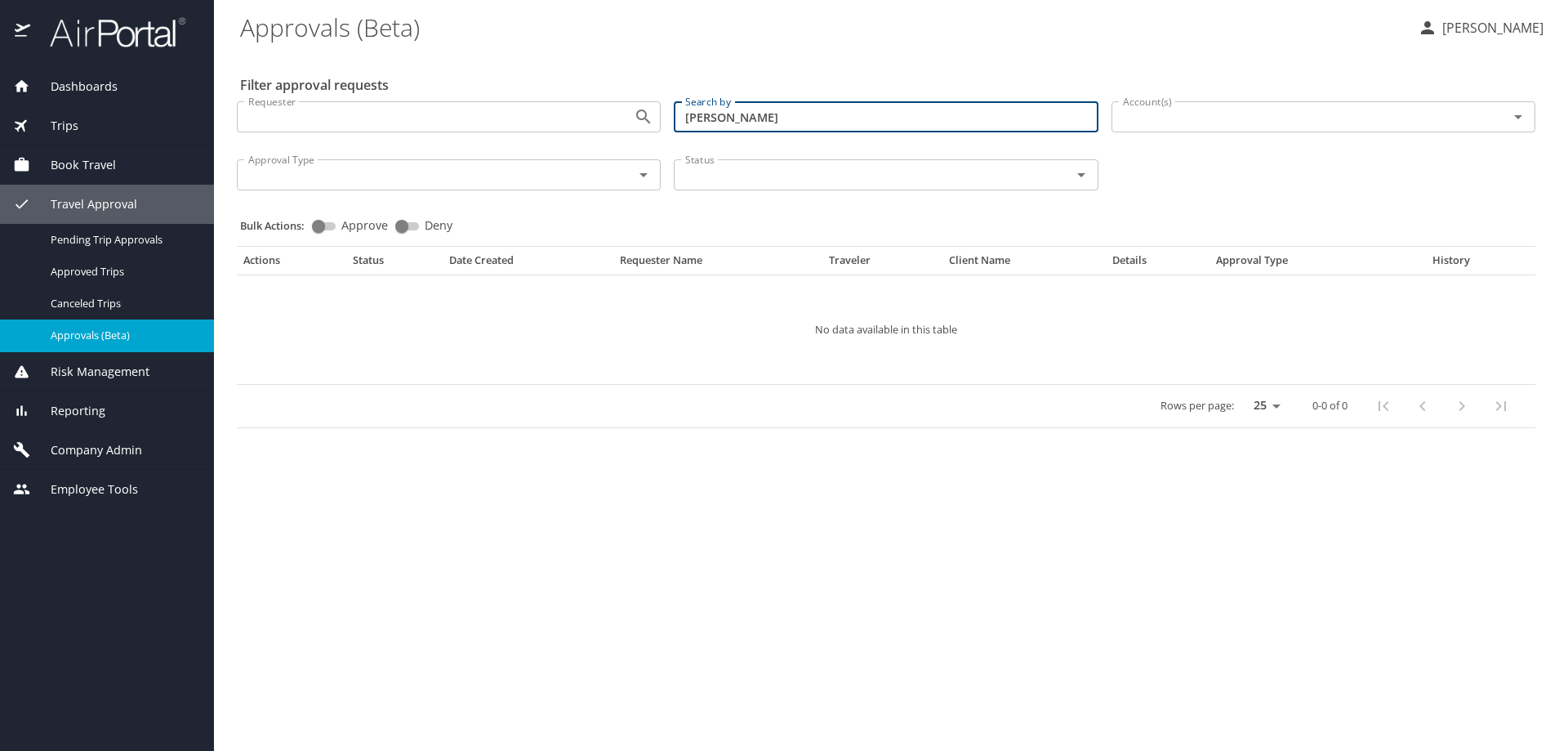
click at [846, 116] on input "nate stevens" at bounding box center [885, 116] width 424 height 31
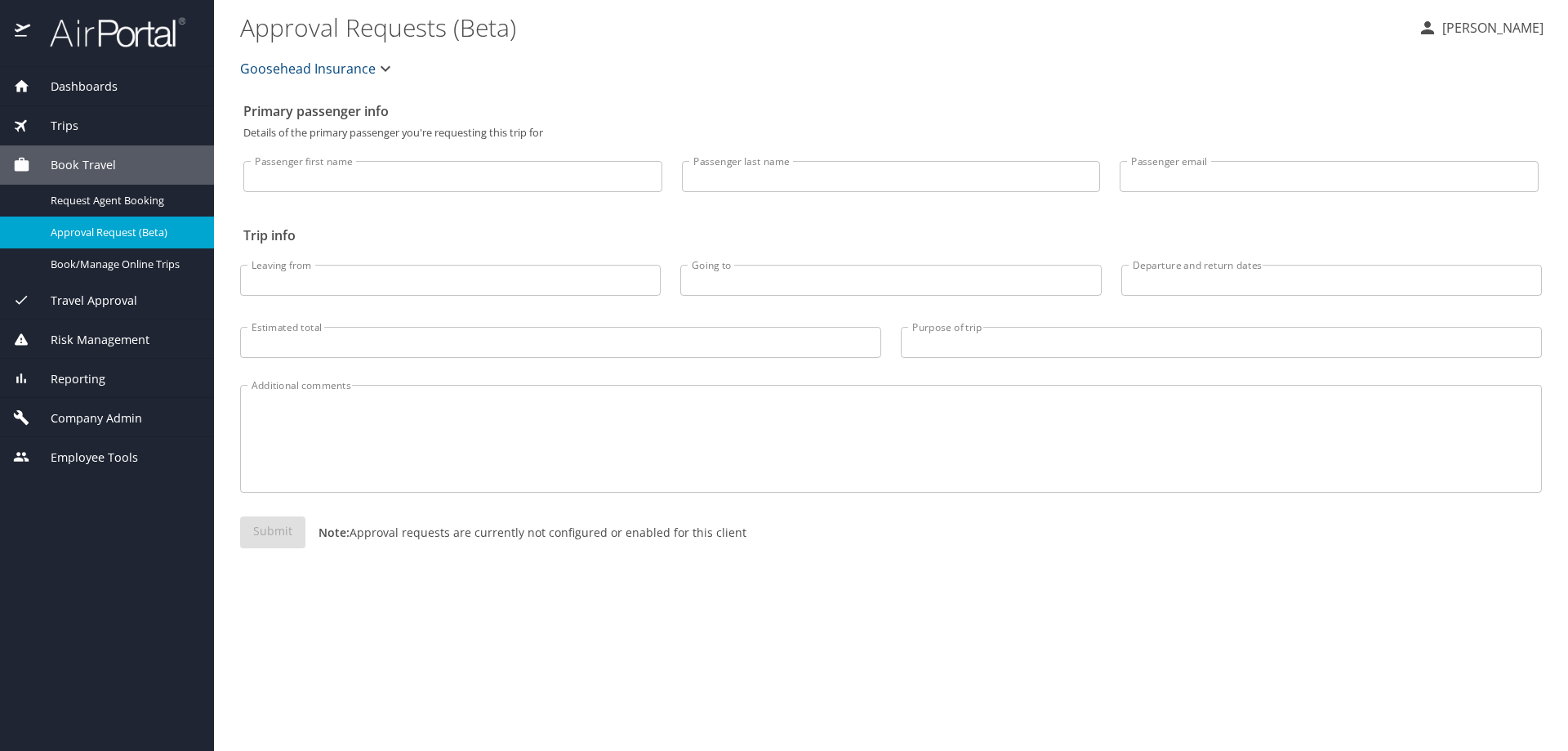
click at [246, 66] on span "Goosehead Insurance" at bounding box center [307, 69] width 136 height 23
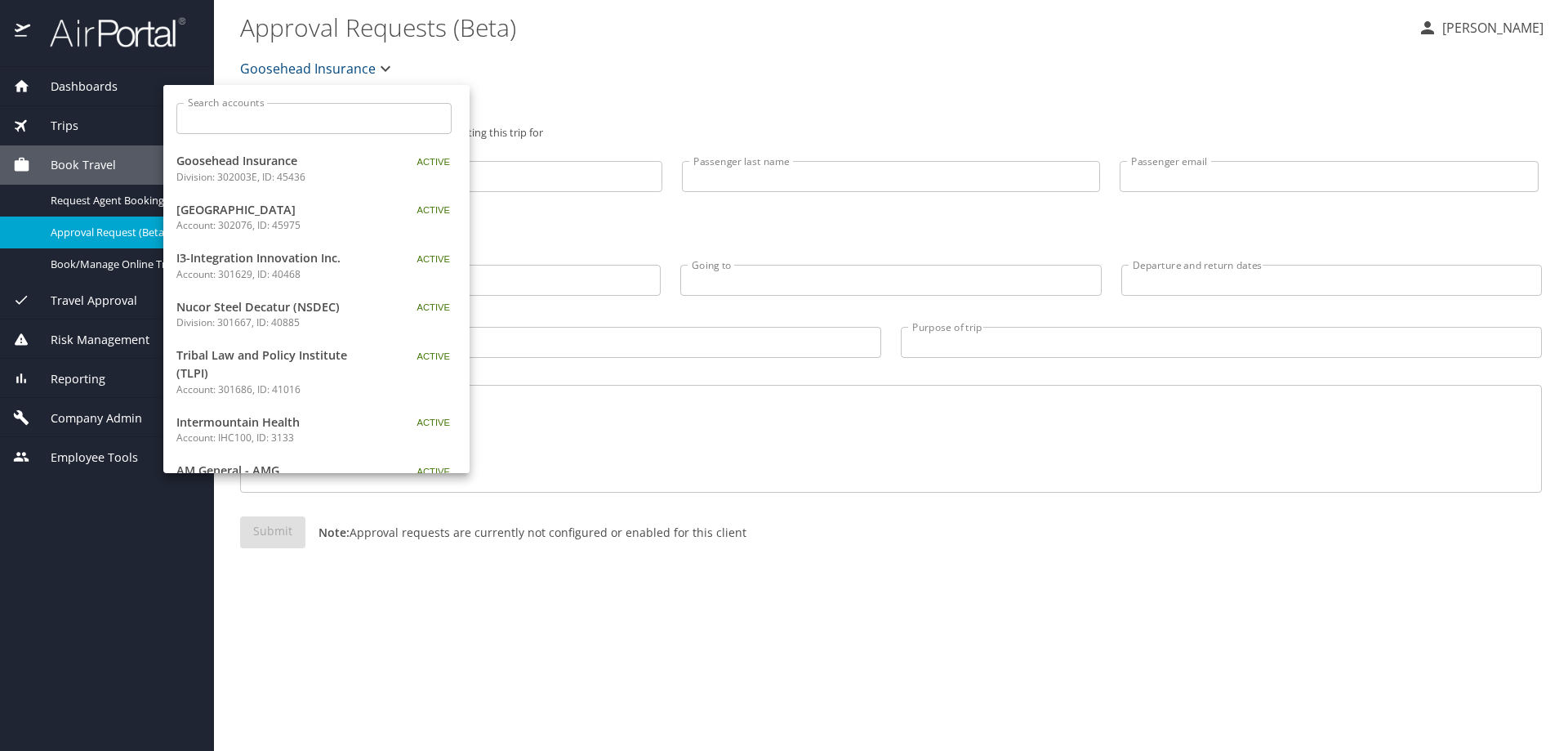
click at [265, 120] on input "Search accounts" at bounding box center [319, 118] width 265 height 31
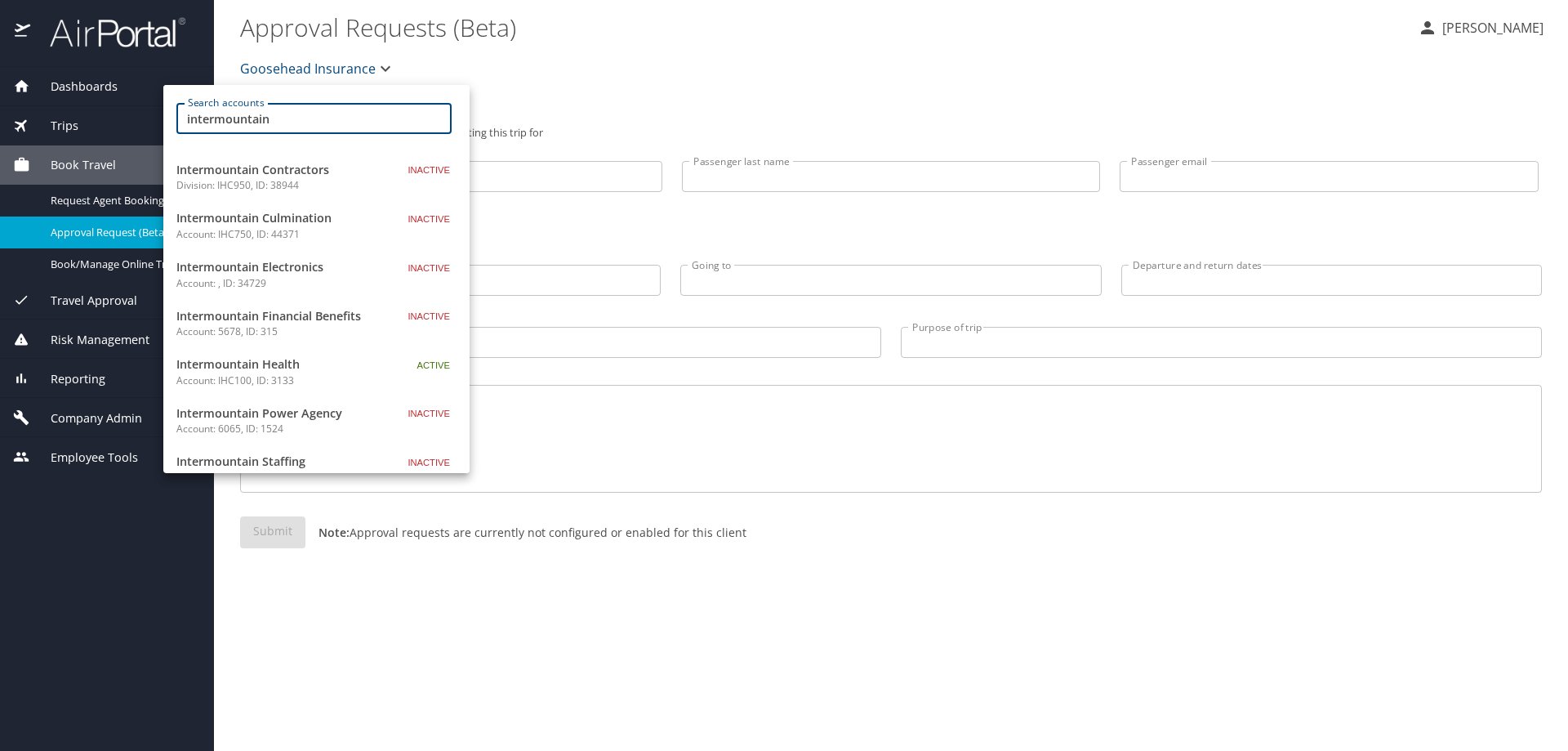
scroll to position [164, 0]
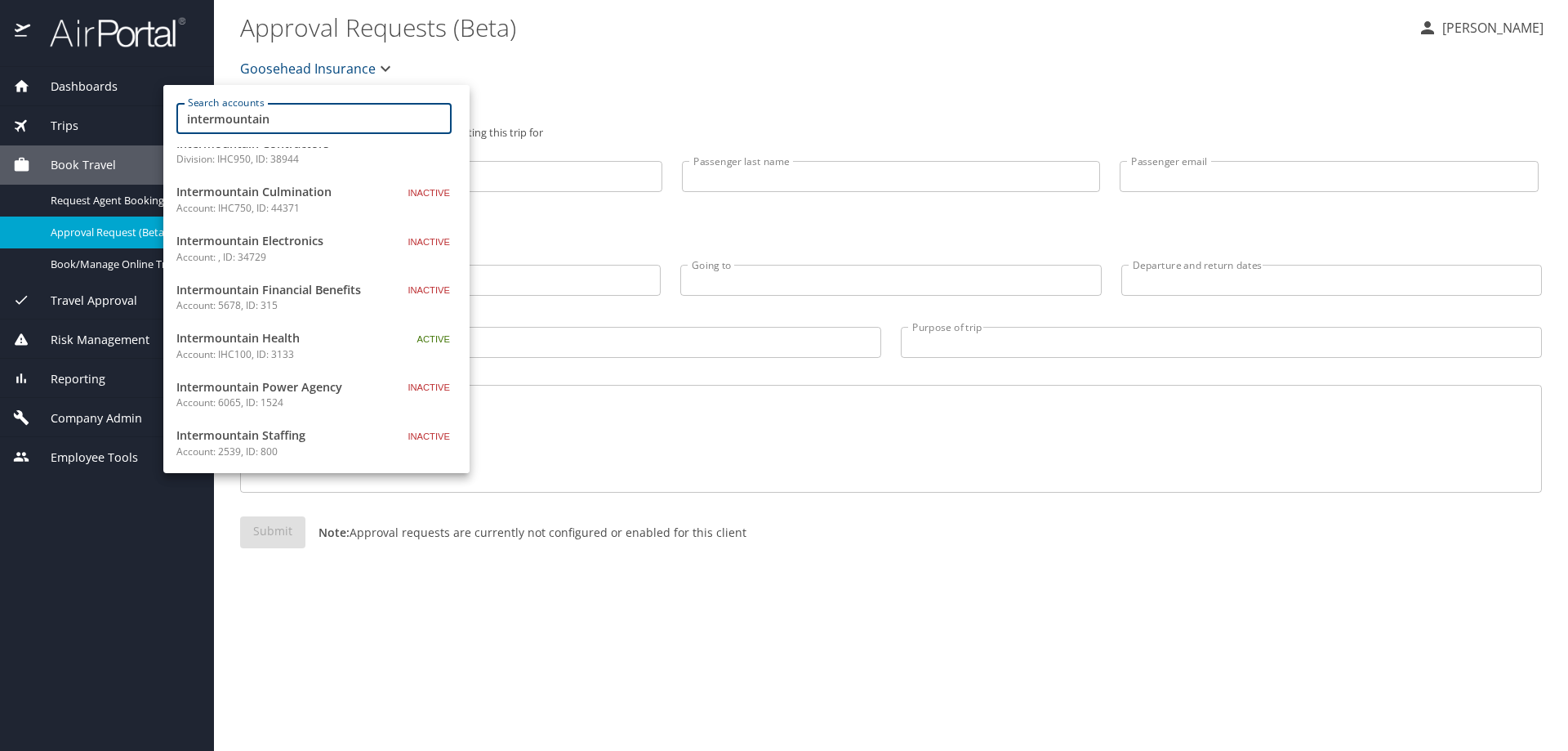
type input "intermountain"
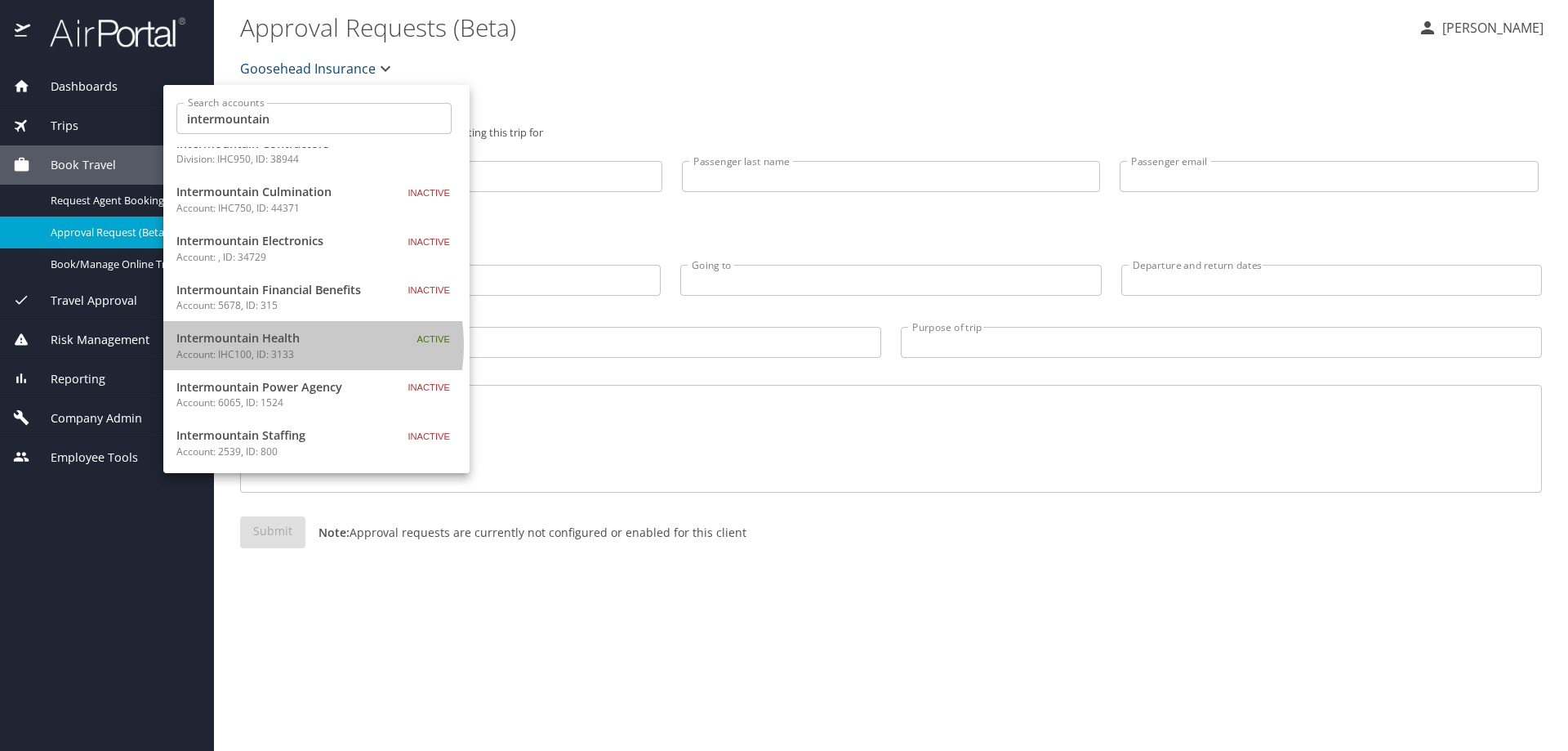
click at [284, 346] on span "Intermountain Health" at bounding box center [279, 337] width 204 height 18
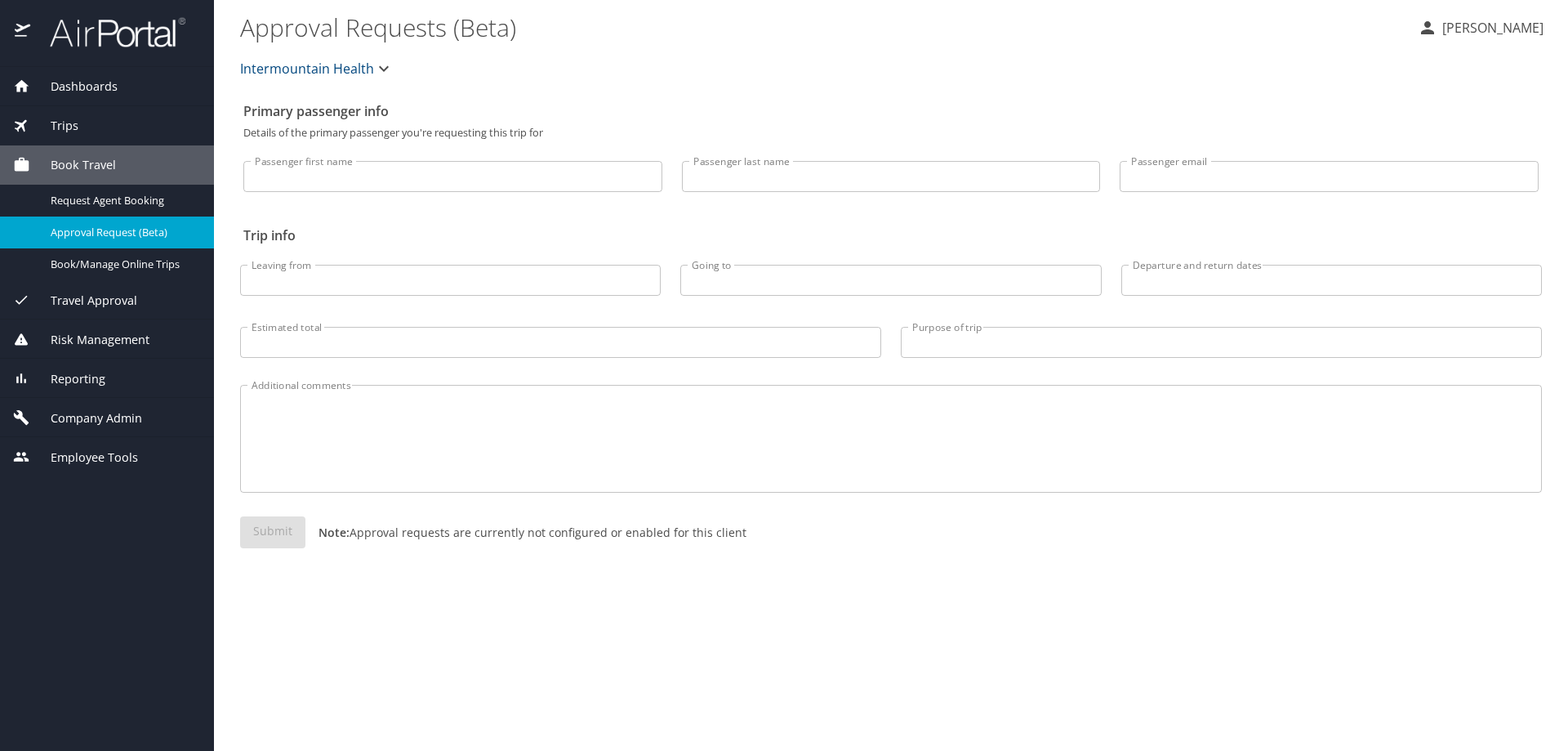
click at [319, 68] on span "Intermountain Health" at bounding box center [307, 69] width 134 height 23
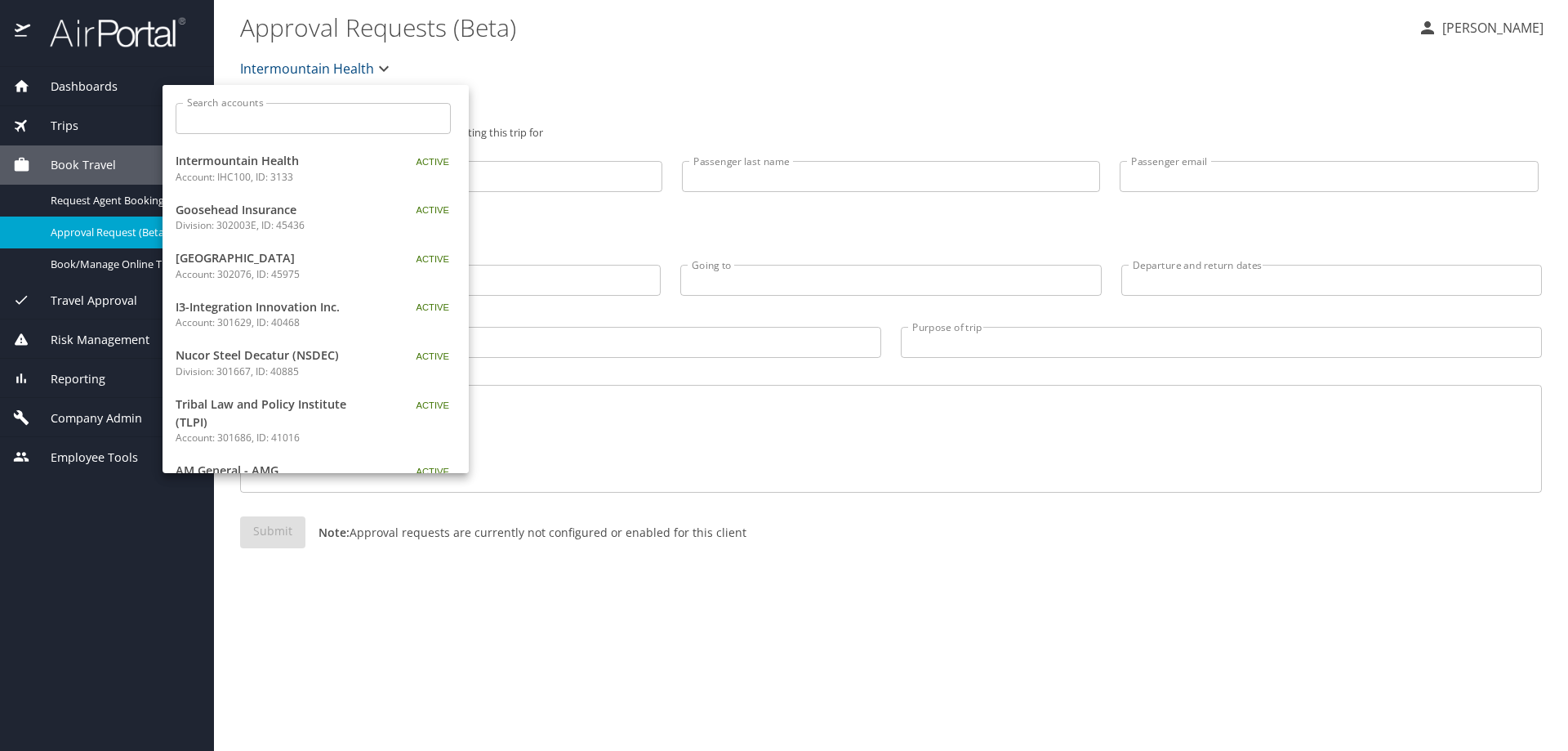
click at [532, 85] on div at bounding box center [784, 376] width 1568 height 751
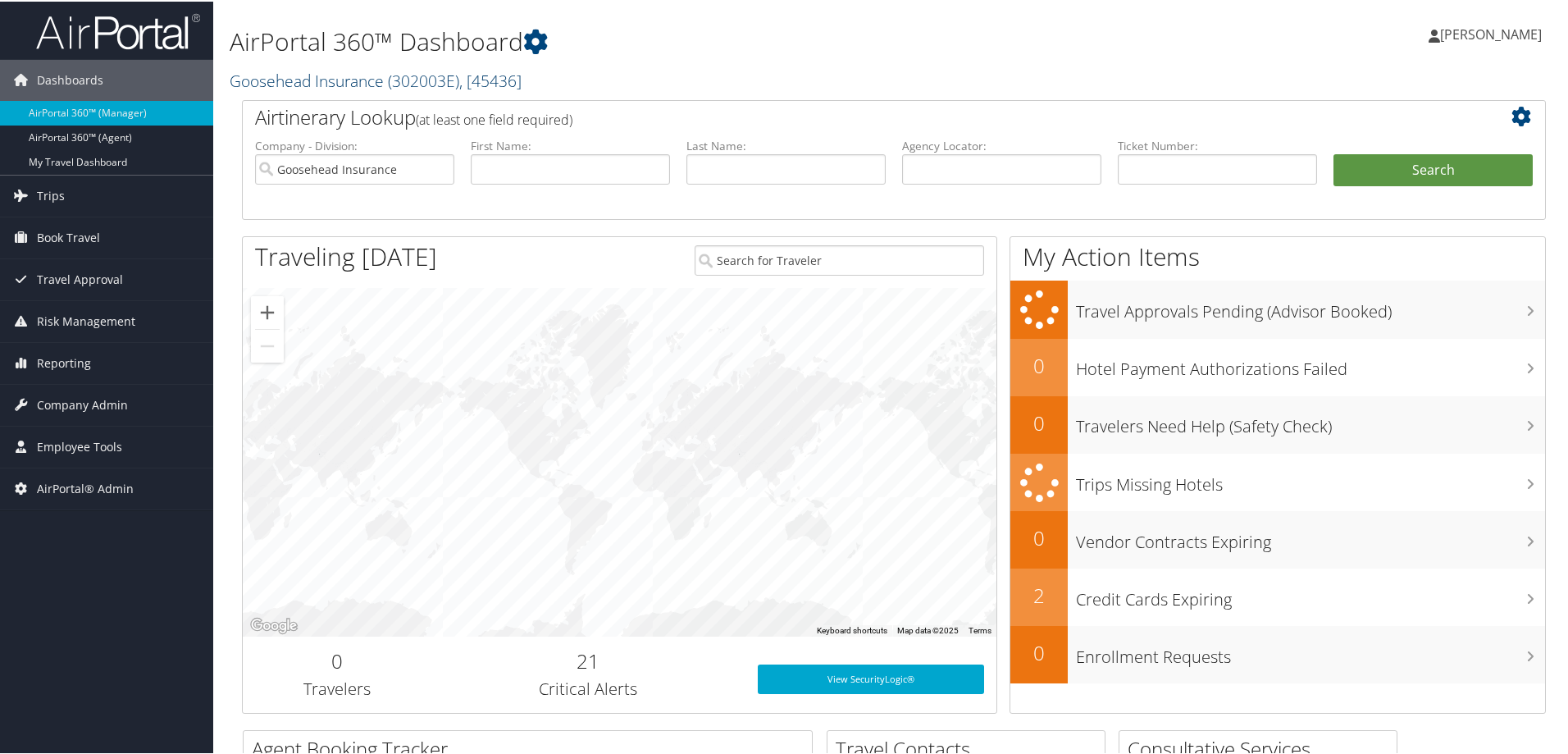
click at [274, 84] on link "Goosehead Insurance ( 302003E ) , [ 45436 ]" at bounding box center [375, 79] width 292 height 22
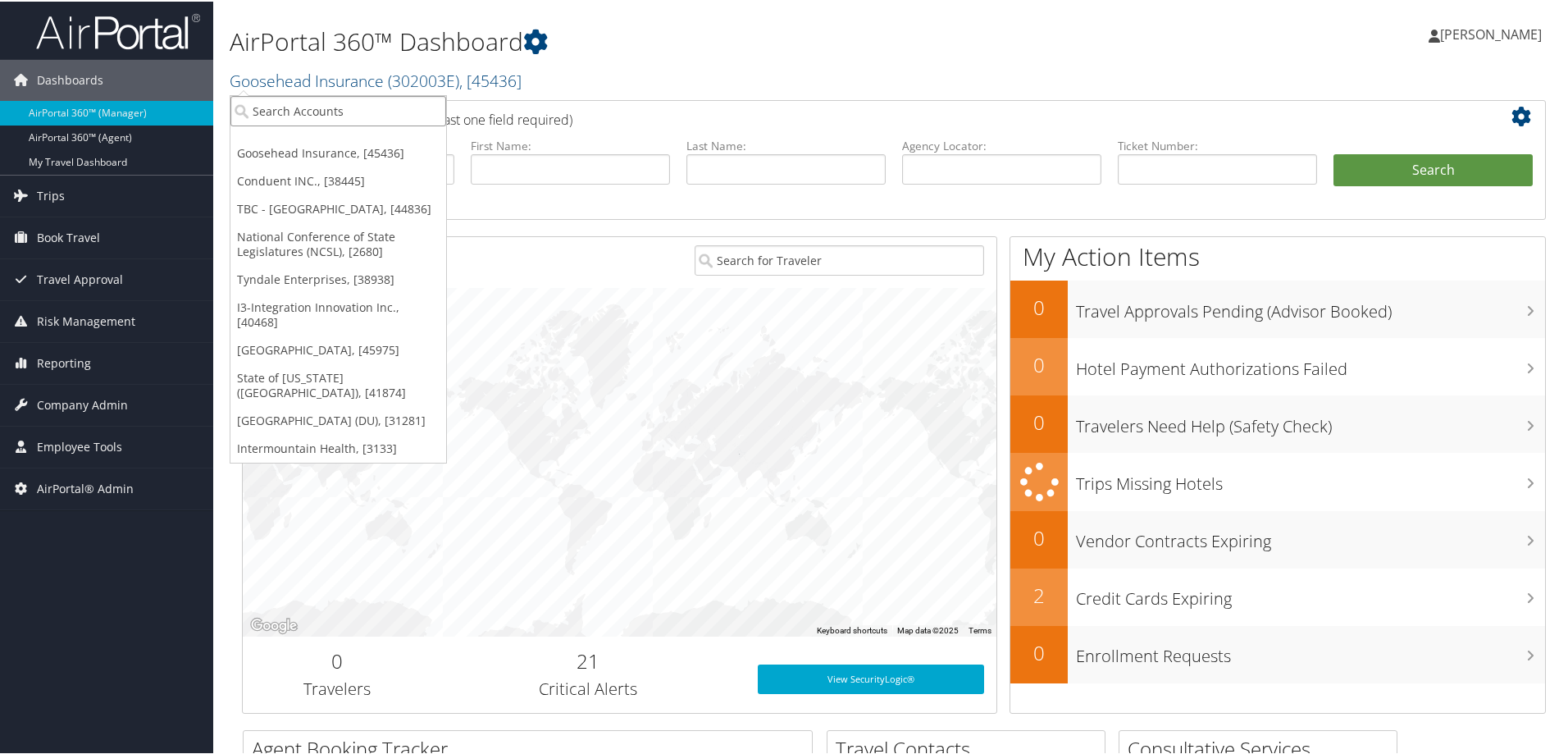
click at [273, 101] on input "search" at bounding box center [338, 109] width 215 height 31
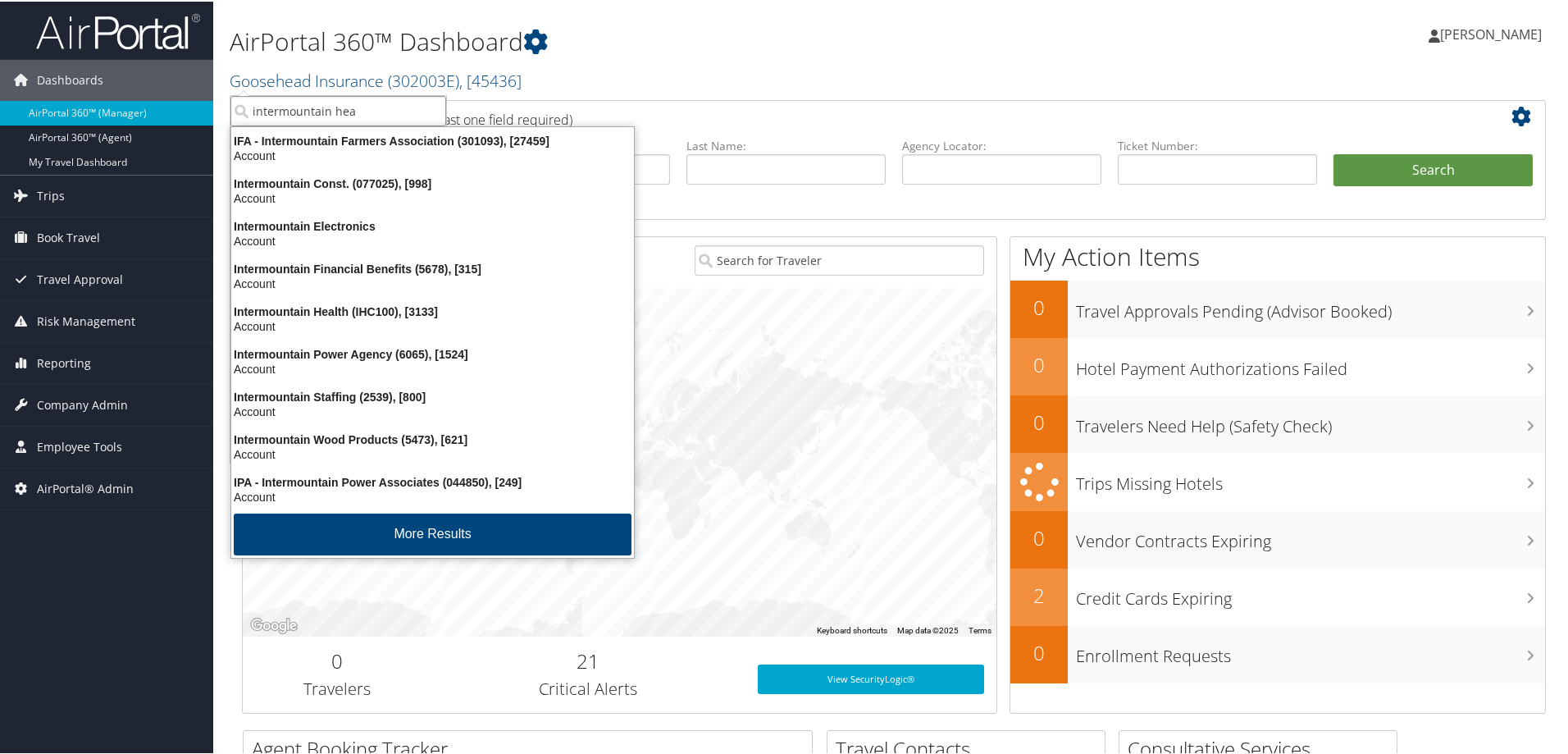
type input "intermountain heal"
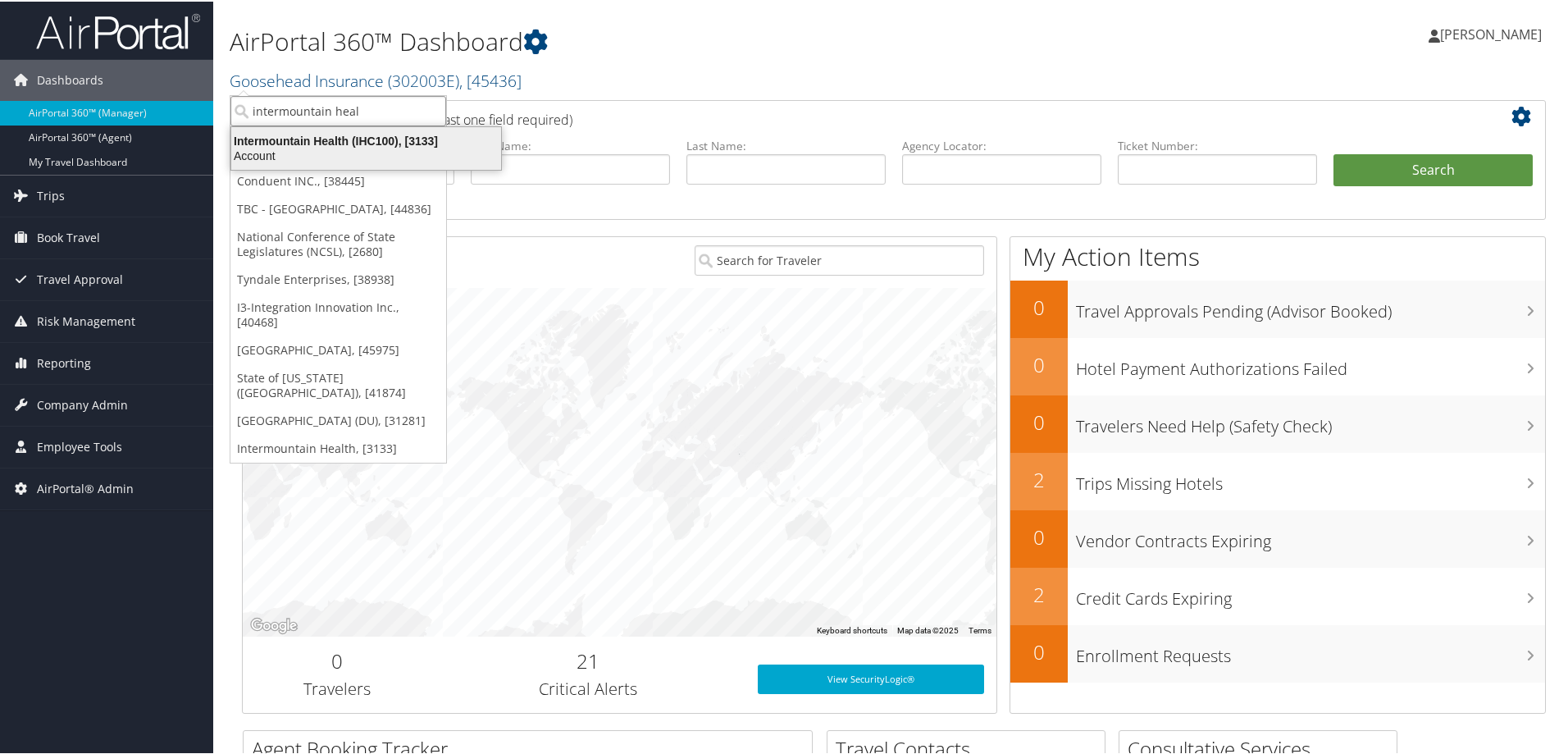
click at [269, 153] on div "Account" at bounding box center [366, 154] width 289 height 15
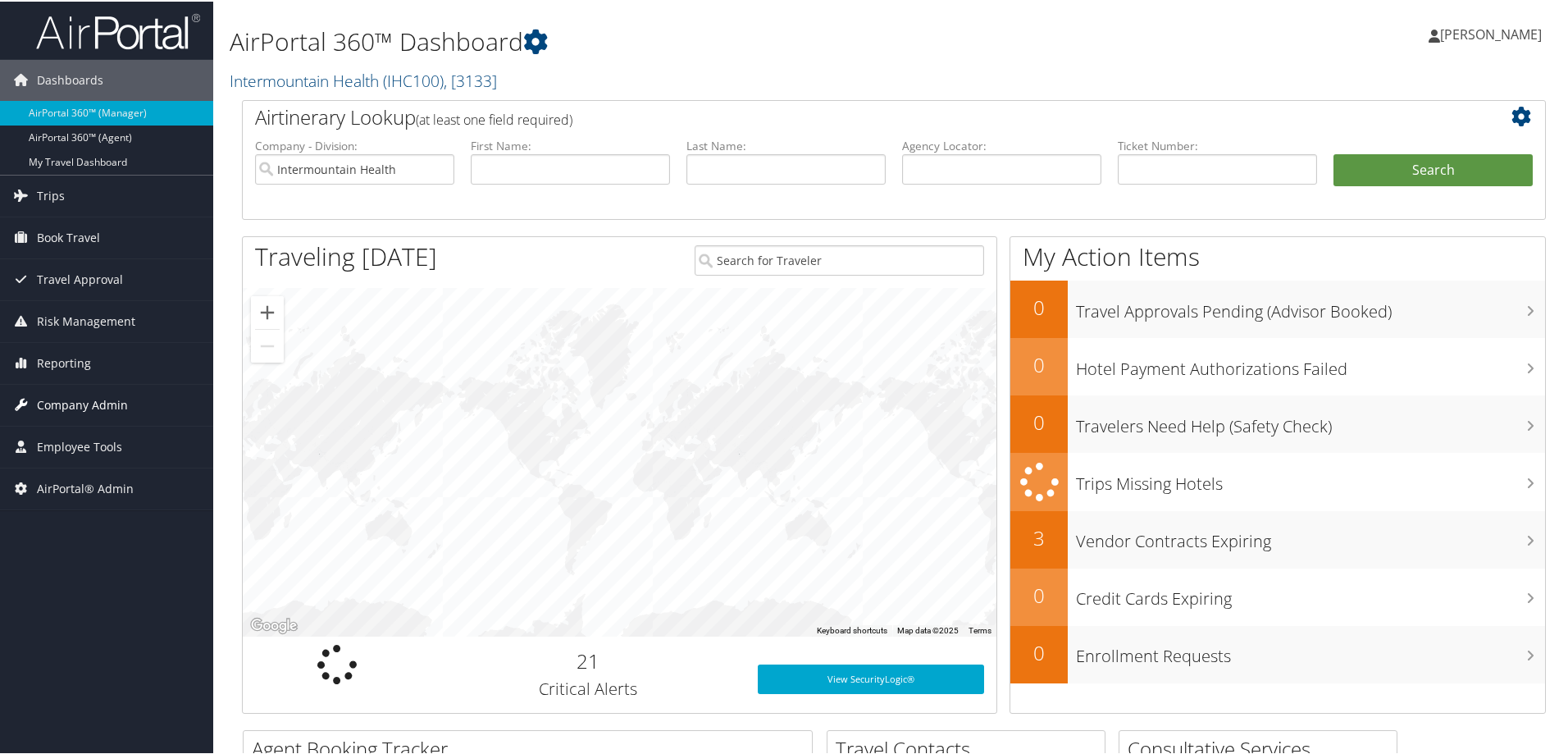
click at [118, 393] on span "Company Admin" at bounding box center [83, 403] width 91 height 41
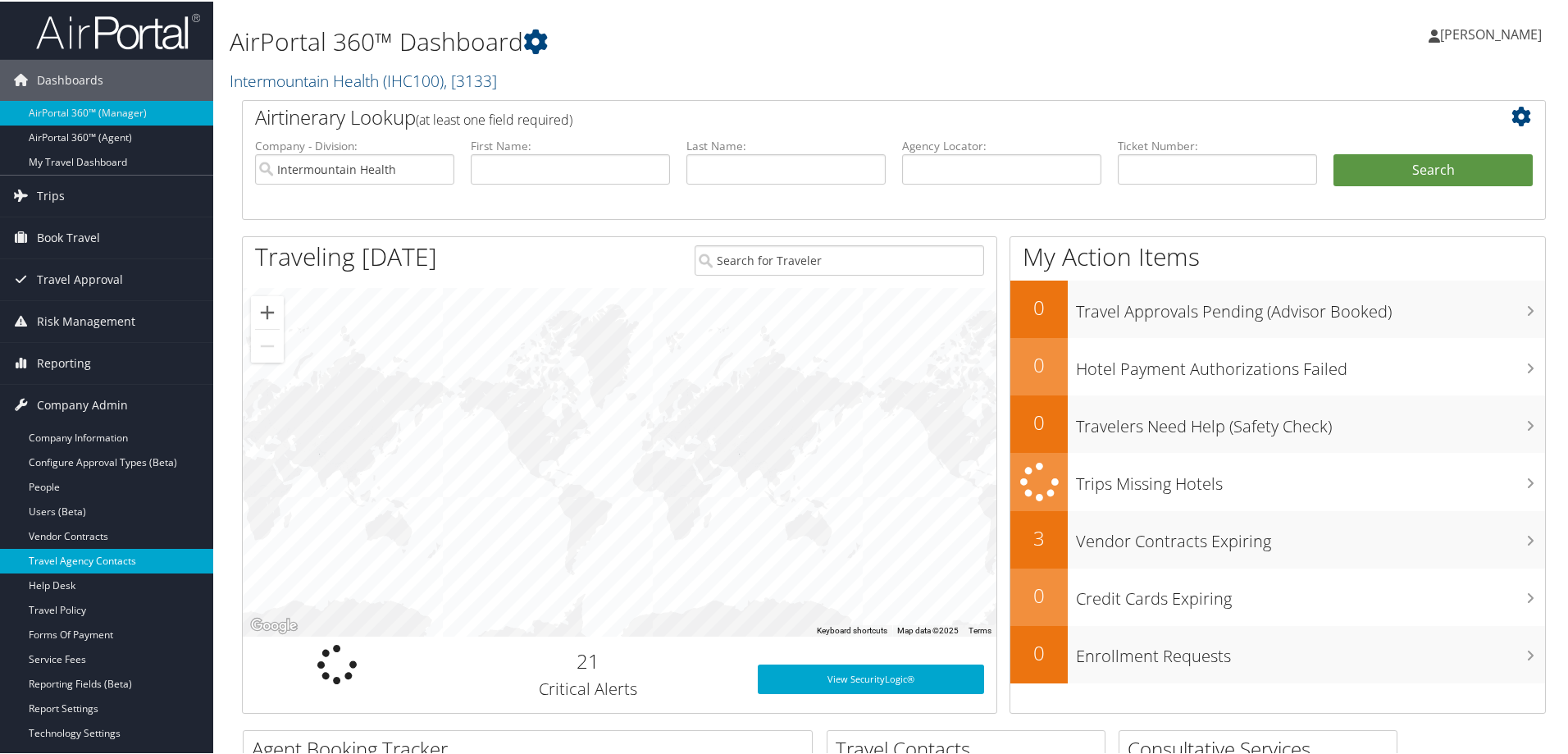
click at [117, 549] on link "Travel Agency Contacts" at bounding box center [106, 559] width 214 height 24
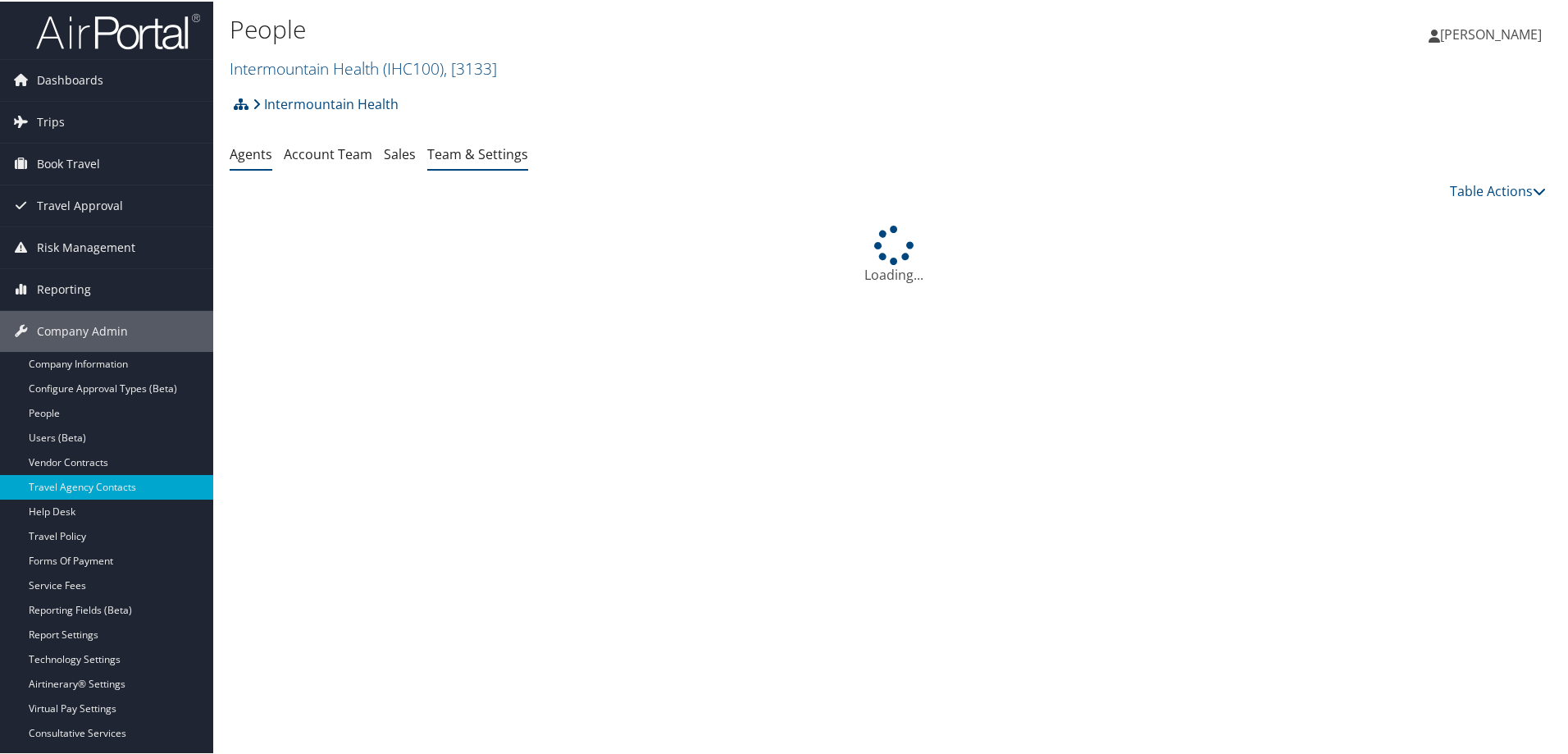
click at [482, 148] on link "Team & Settings" at bounding box center [478, 152] width 101 height 18
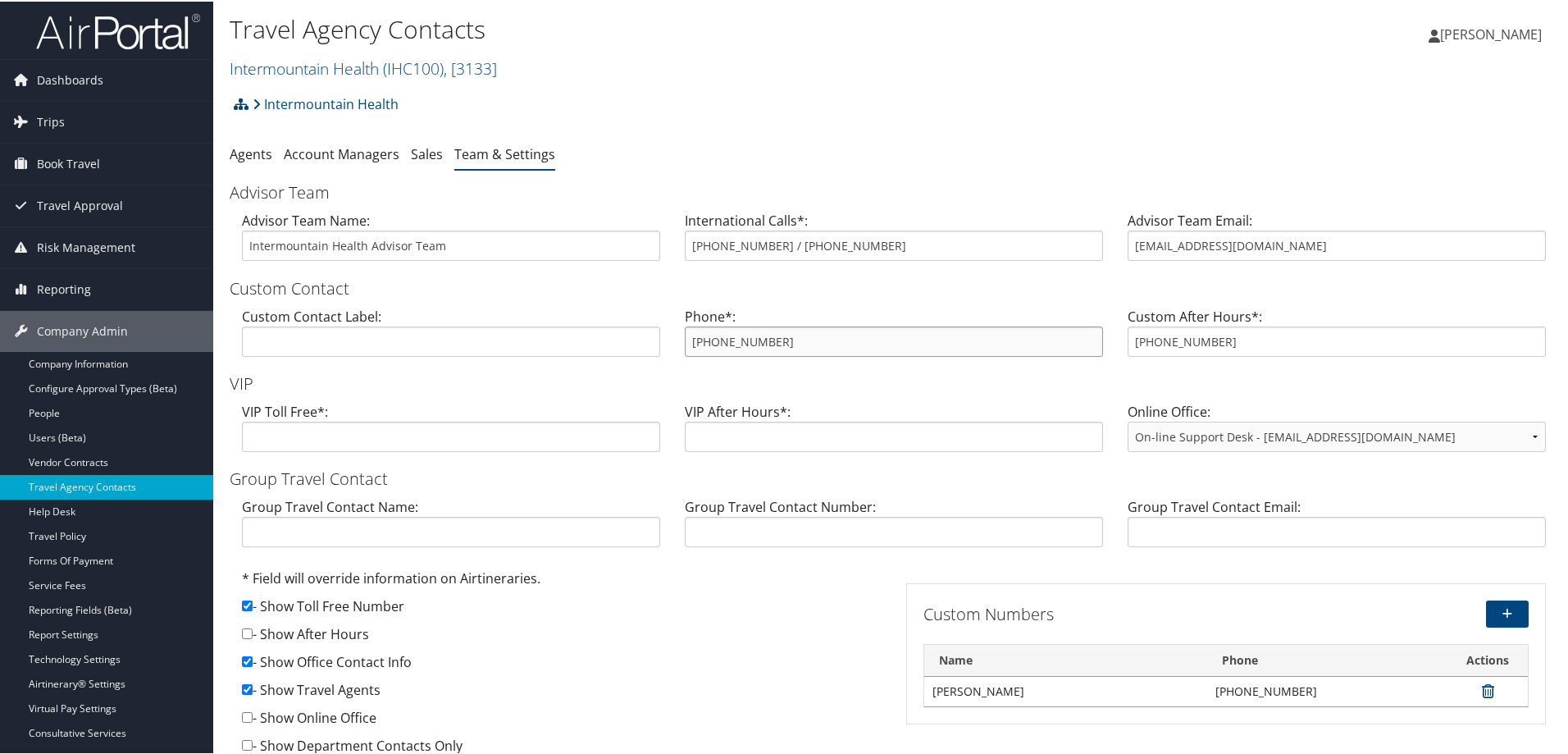
drag, startPoint x: 816, startPoint y: 351, endPoint x: 674, endPoint y: 338, distance: 142.6
click at [674, 338] on div "Phone*: 888-297-8814" at bounding box center [894, 337] width 443 height 63
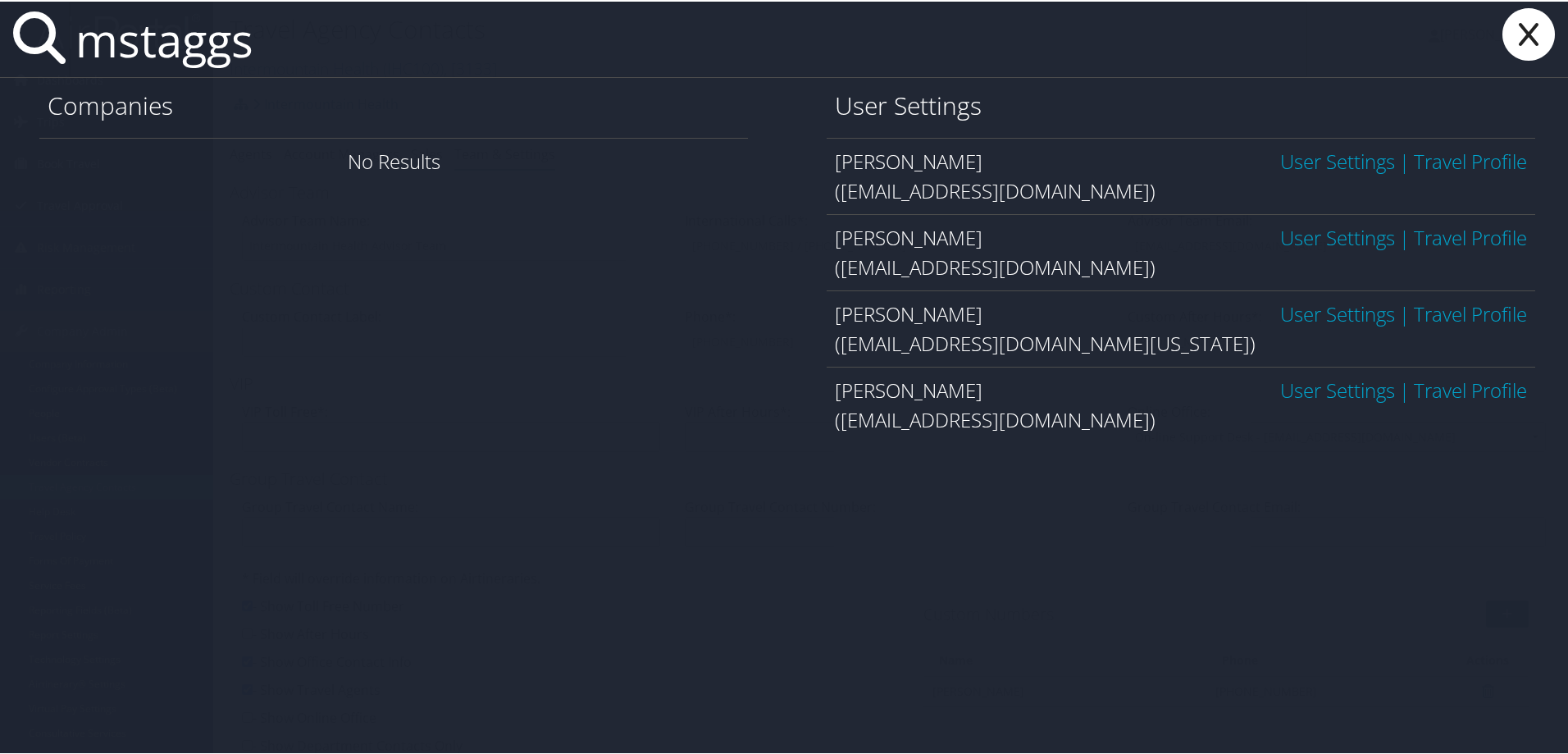
type input "mstaggs"
click at [1292, 231] on link "User Settings" at bounding box center [1337, 235] width 115 height 27
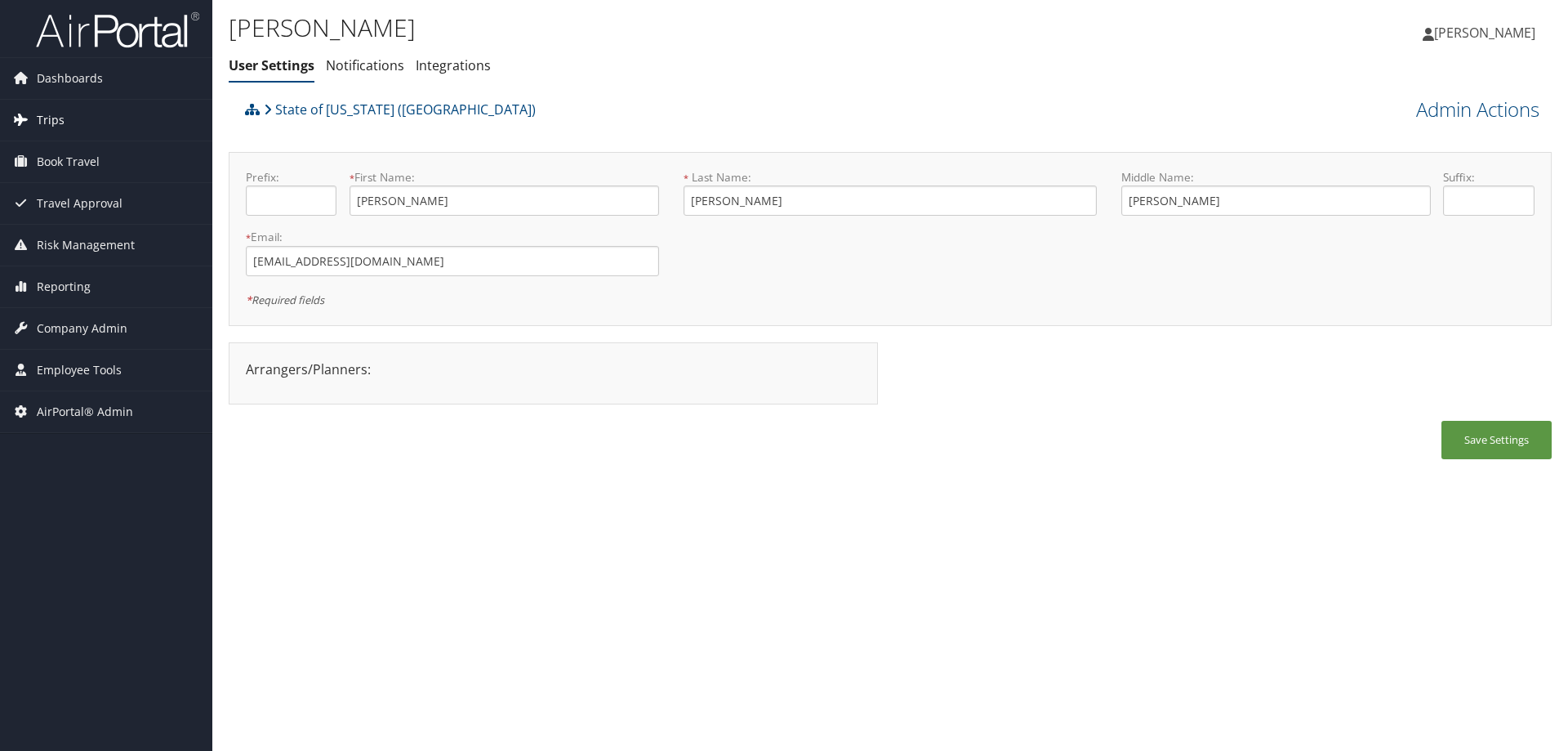
click at [61, 113] on span "Trips" at bounding box center [51, 120] width 28 height 41
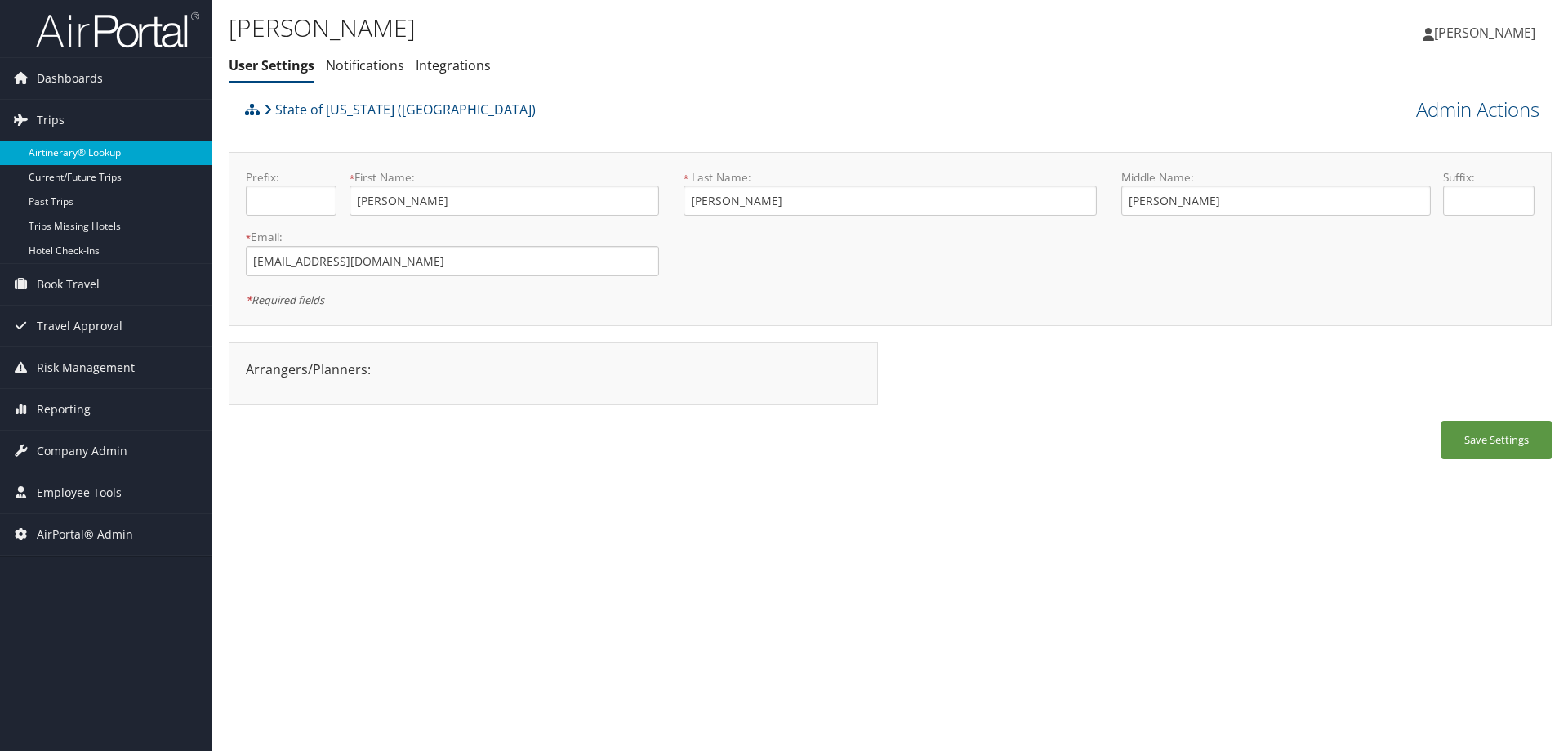
click at [72, 149] on link "Airtinerary® Lookup" at bounding box center [106, 152] width 213 height 24
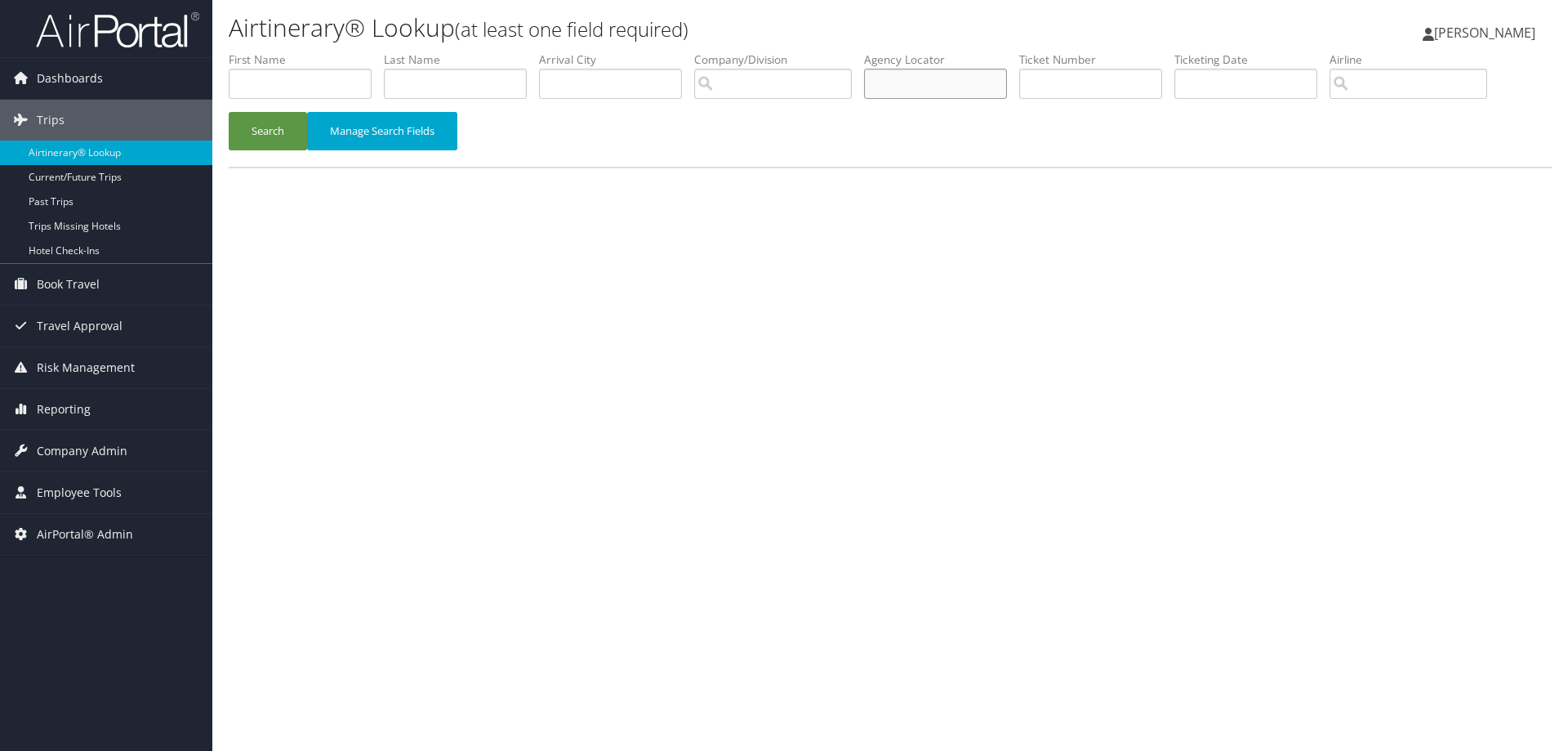
drag, startPoint x: 1059, startPoint y: 88, endPoint x: 911, endPoint y: 79, distance: 148.3
click at [911, 79] on input "text" at bounding box center [935, 84] width 143 height 31
paste input "CZLQJ3"
type input "CZLQJ3"
click at [229, 112] on button "Search" at bounding box center [268, 130] width 78 height 38
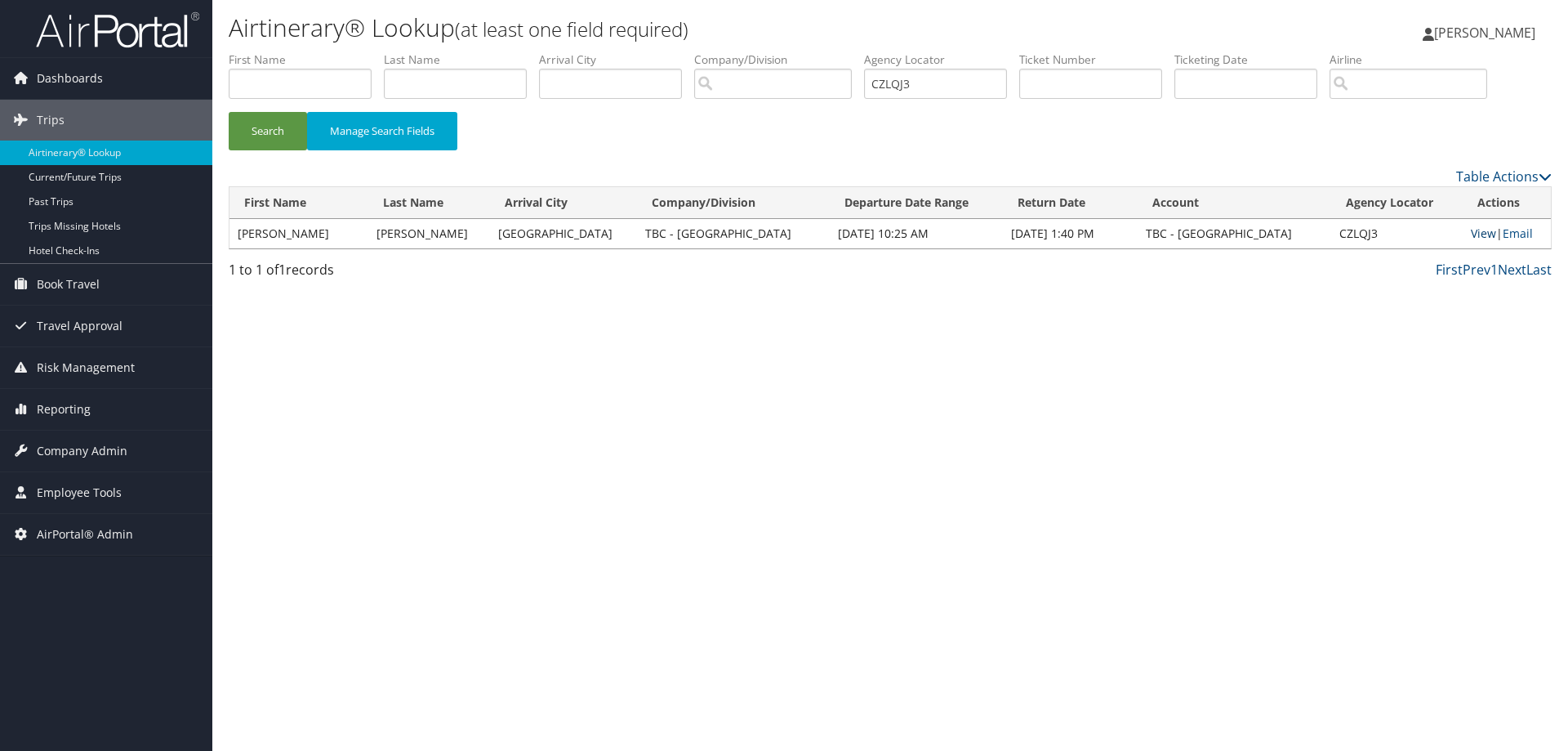
click at [1474, 233] on link "View" at bounding box center [1483, 233] width 25 height 16
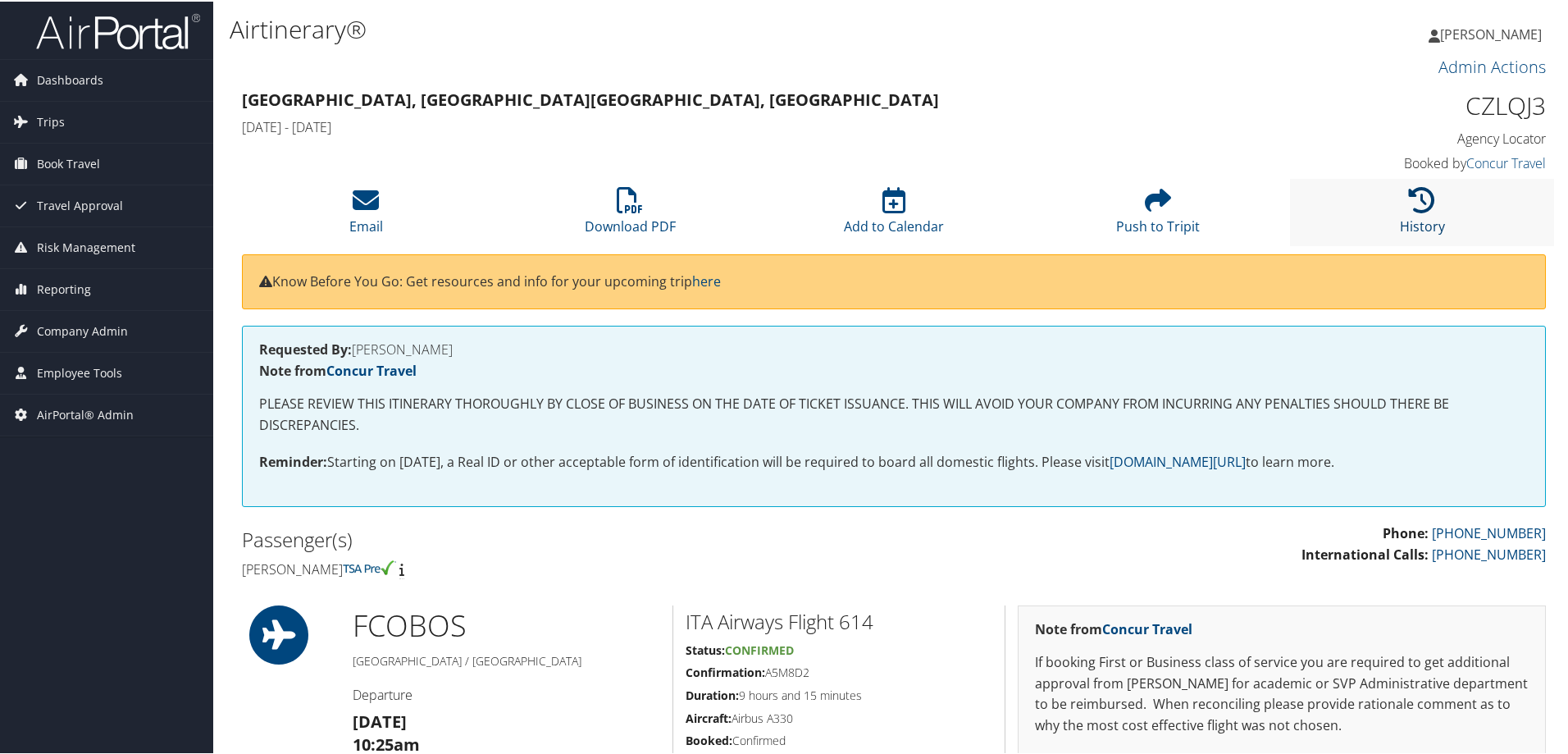
click at [1419, 209] on icon at bounding box center [1422, 199] width 26 height 26
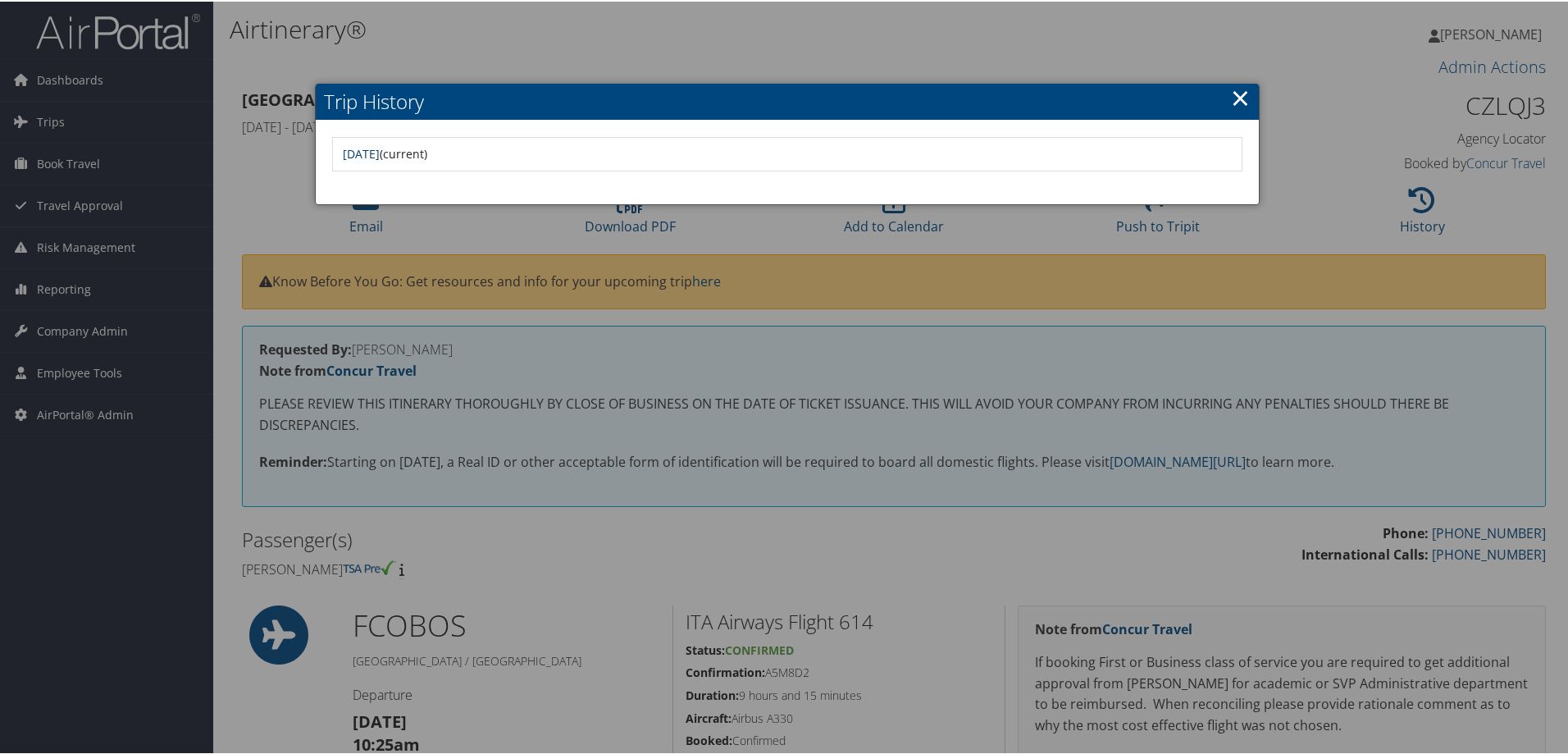
click at [380, 149] on link "[DATE]" at bounding box center [361, 152] width 37 height 16
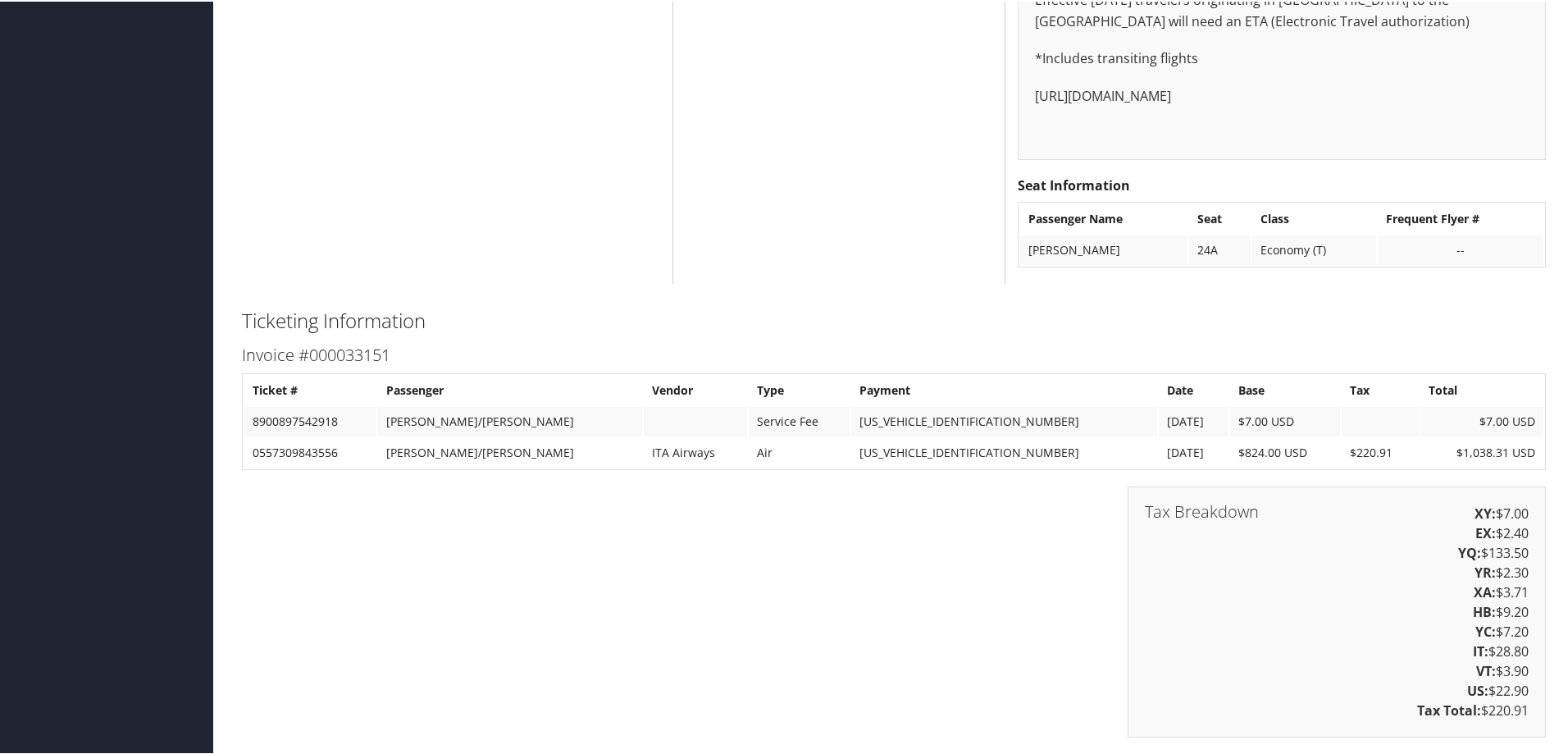
scroll to position [902, 0]
